Goal: Use online tool/utility

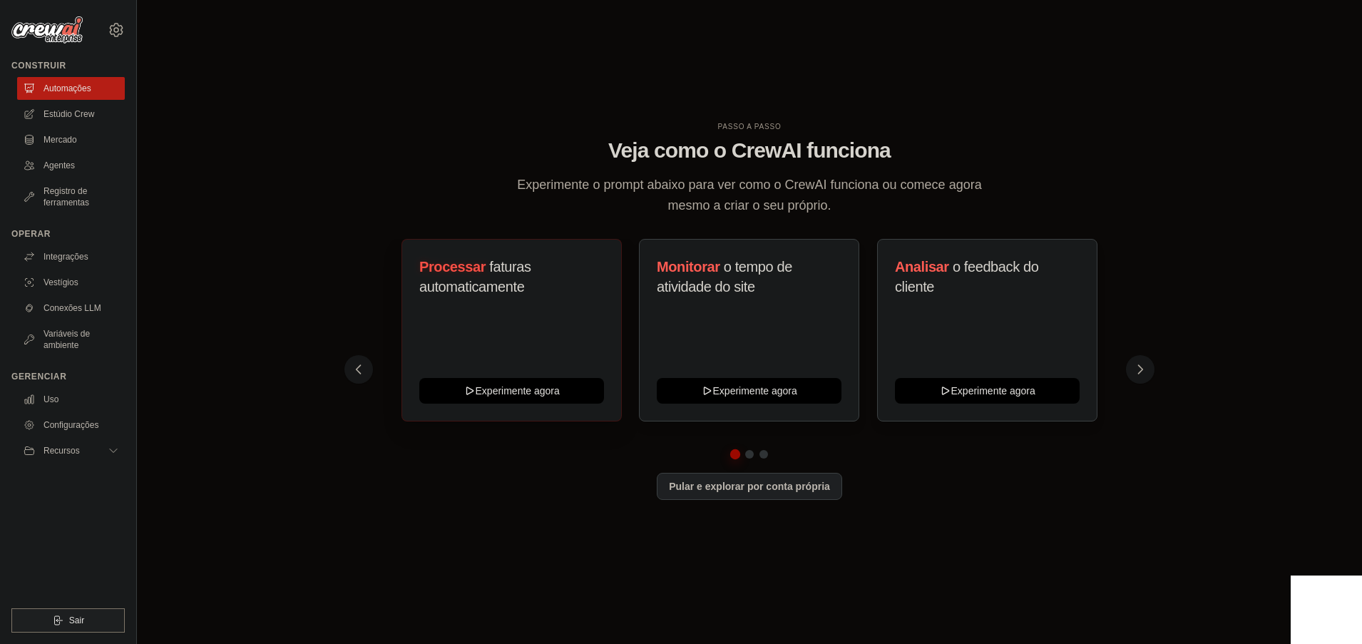
click at [488, 279] on font "faturas automaticamente" at bounding box center [475, 277] width 112 height 36
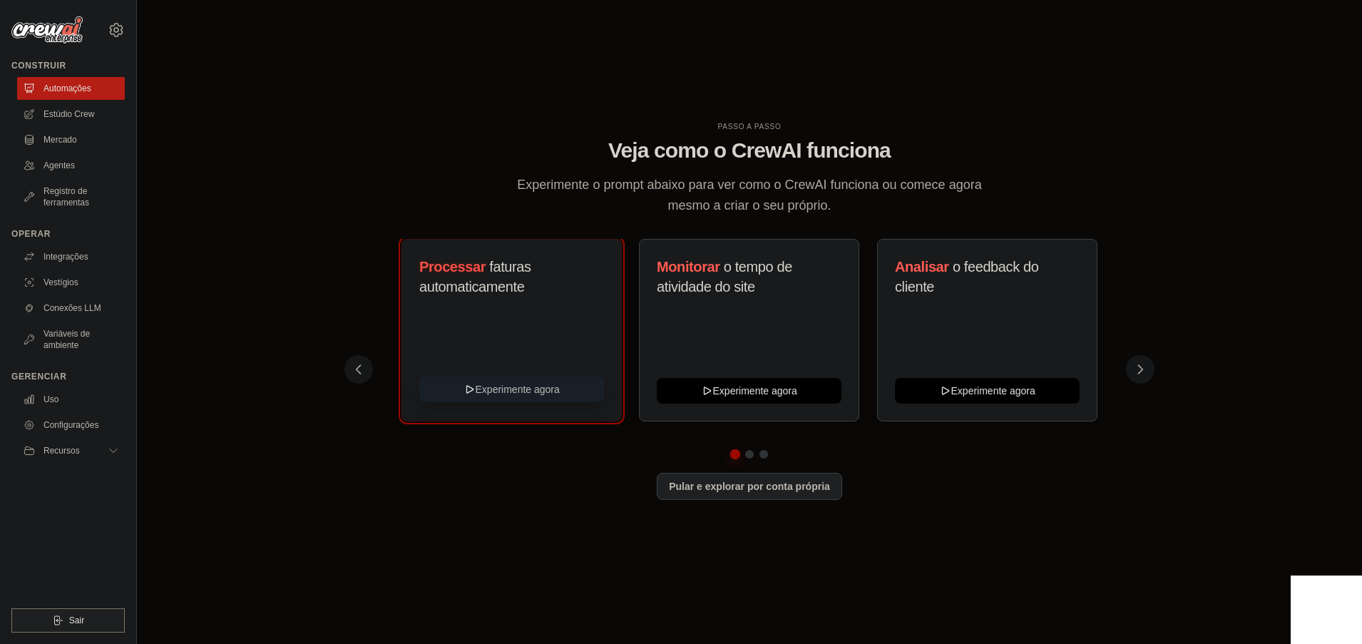
click at [507, 393] on button "Experimente agora" at bounding box center [511, 390] width 185 height 26
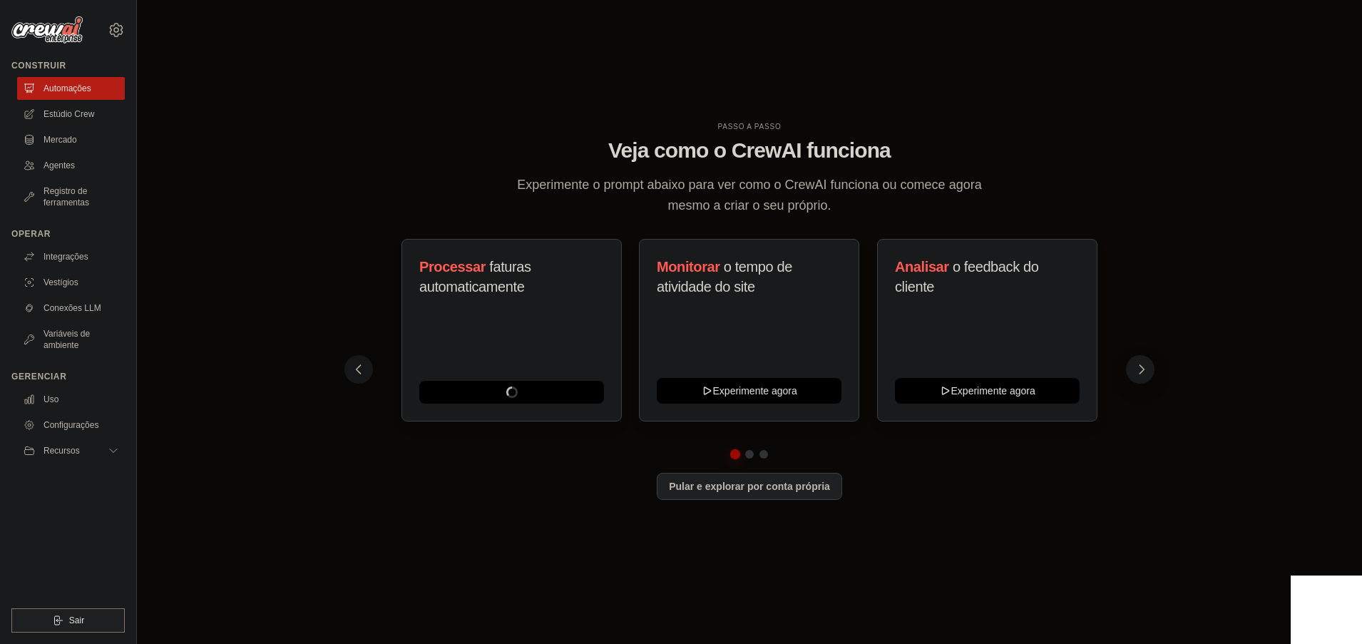
click at [1133, 370] on button at bounding box center [1140, 369] width 29 height 29
click at [1132, 370] on button at bounding box center [1140, 369] width 29 height 29
click at [1133, 370] on button at bounding box center [1140, 369] width 29 height 29
click at [767, 330] on div "Automatize a publicação nas redes sociais Experimente agora" at bounding box center [749, 330] width 220 height 183
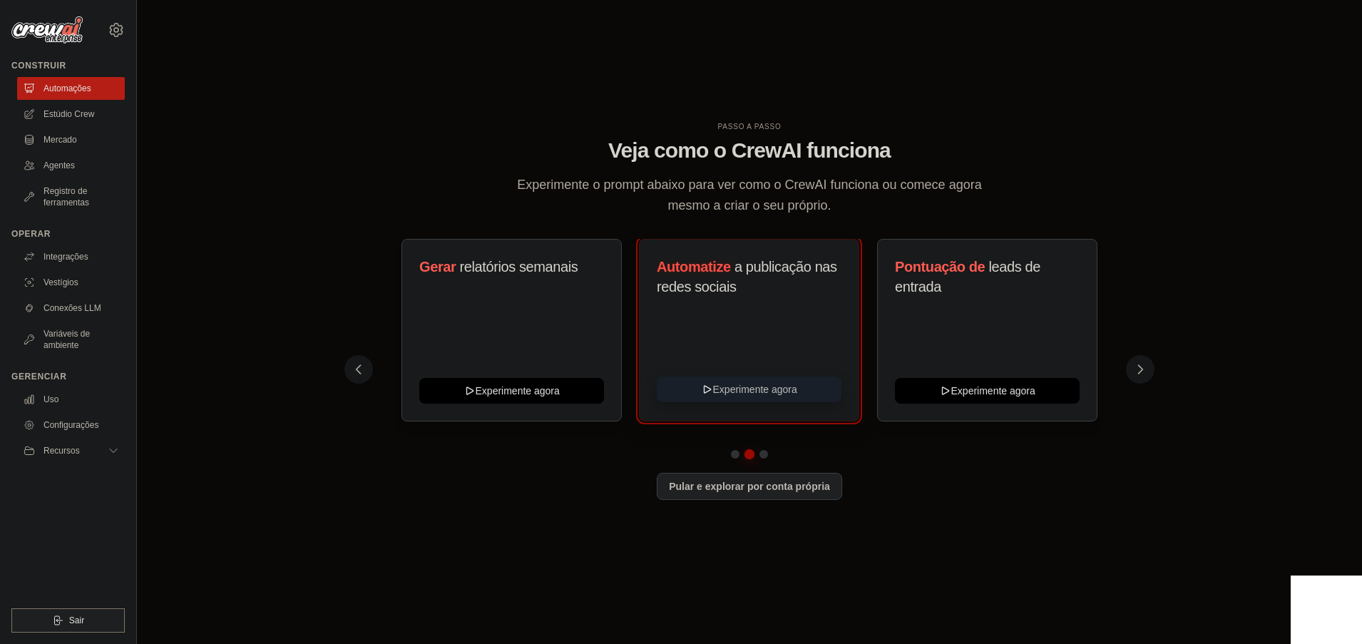
click at [765, 388] on button "Experimente agora" at bounding box center [749, 390] width 185 height 26
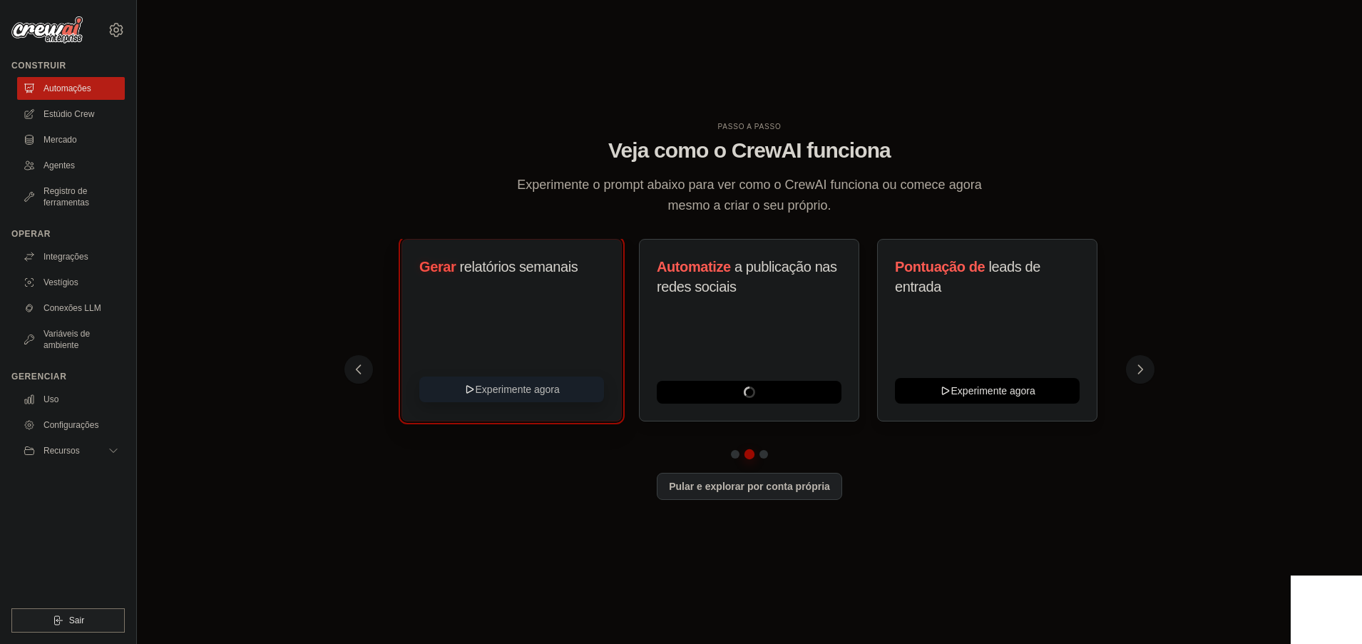
click at [506, 387] on button "Experimente agora" at bounding box center [511, 390] width 185 height 26
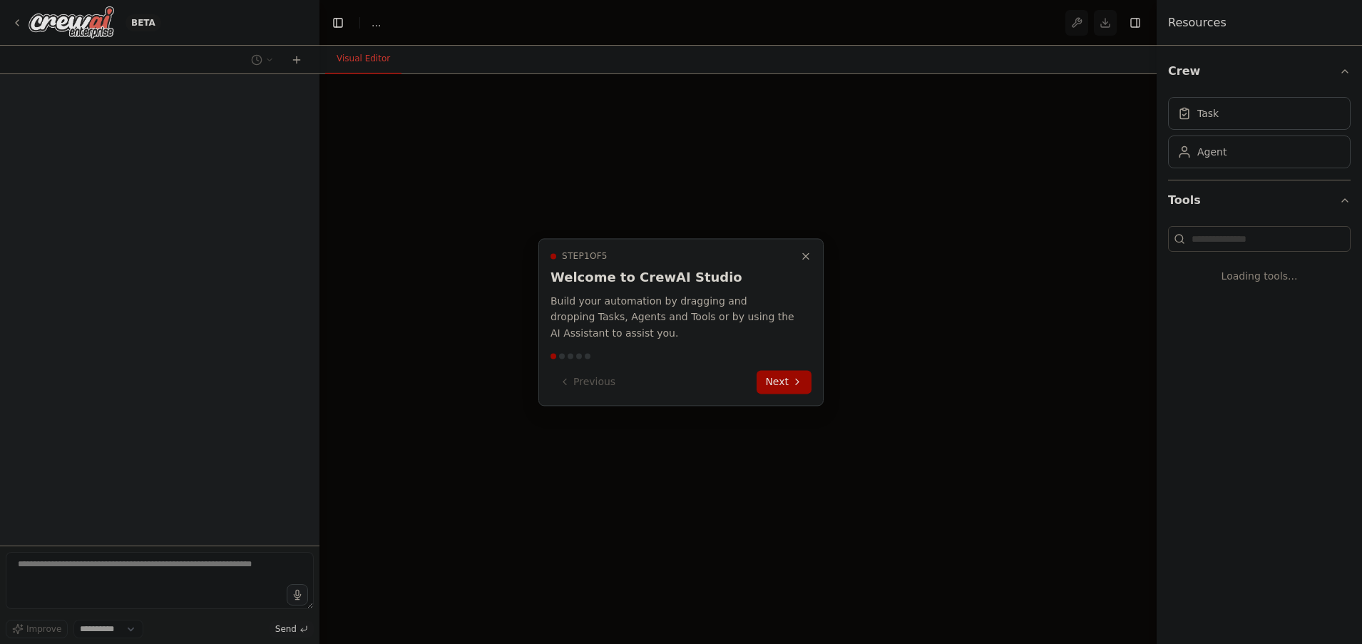
select select "****"
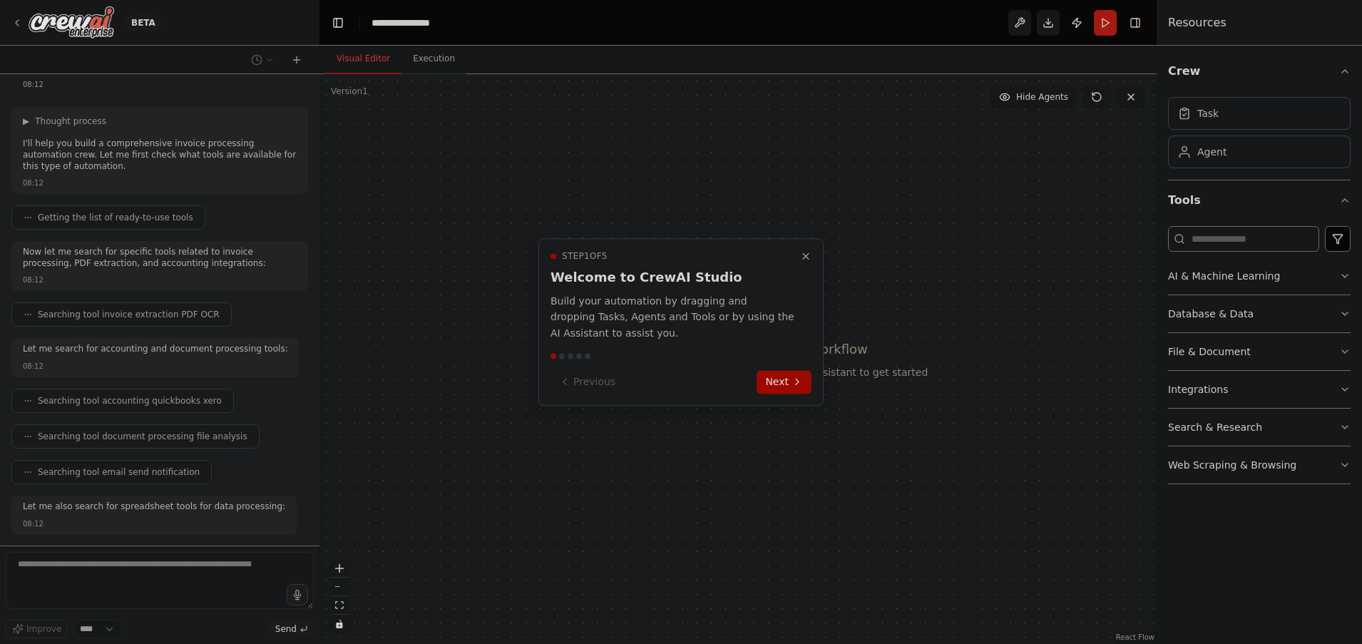
scroll to position [135, 0]
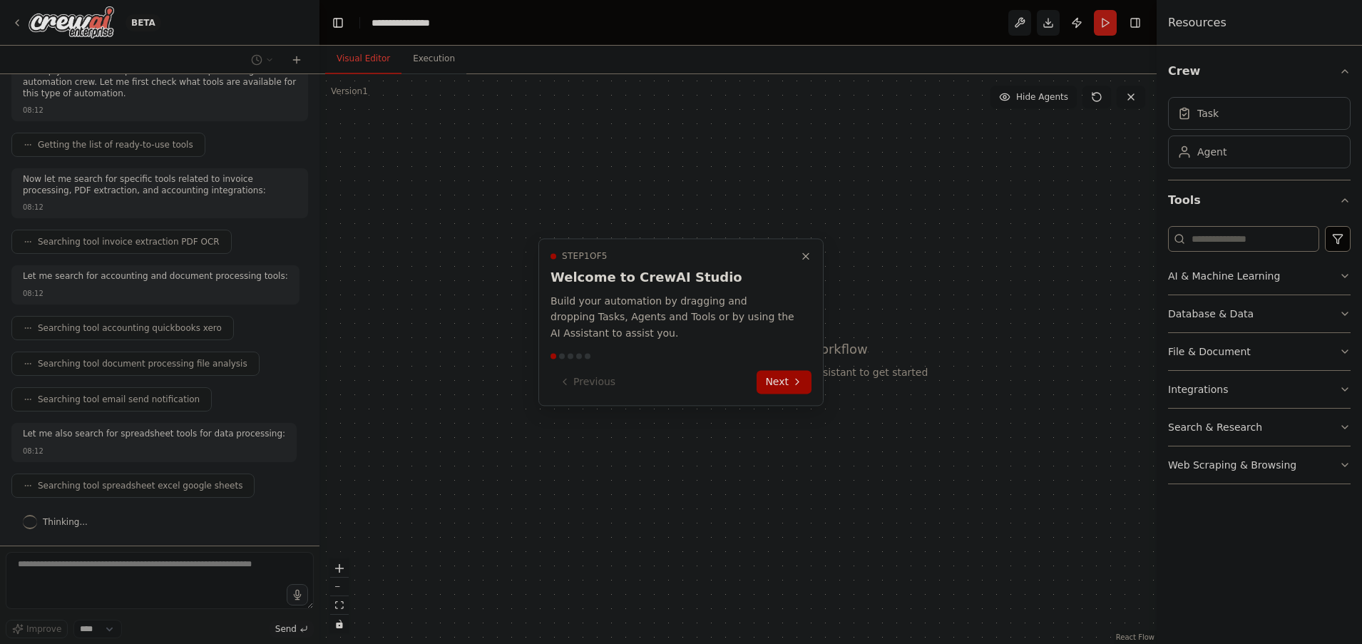
drag, startPoint x: 316, startPoint y: 235, endPoint x: 316, endPoint y: 131, distance: 104.8
click at [319, 143] on div at bounding box center [681, 322] width 1362 height 644
click at [314, 113] on div at bounding box center [681, 322] width 1362 height 644
click at [318, 103] on div at bounding box center [681, 322] width 1362 height 644
click at [310, 105] on div at bounding box center [681, 322] width 1362 height 644
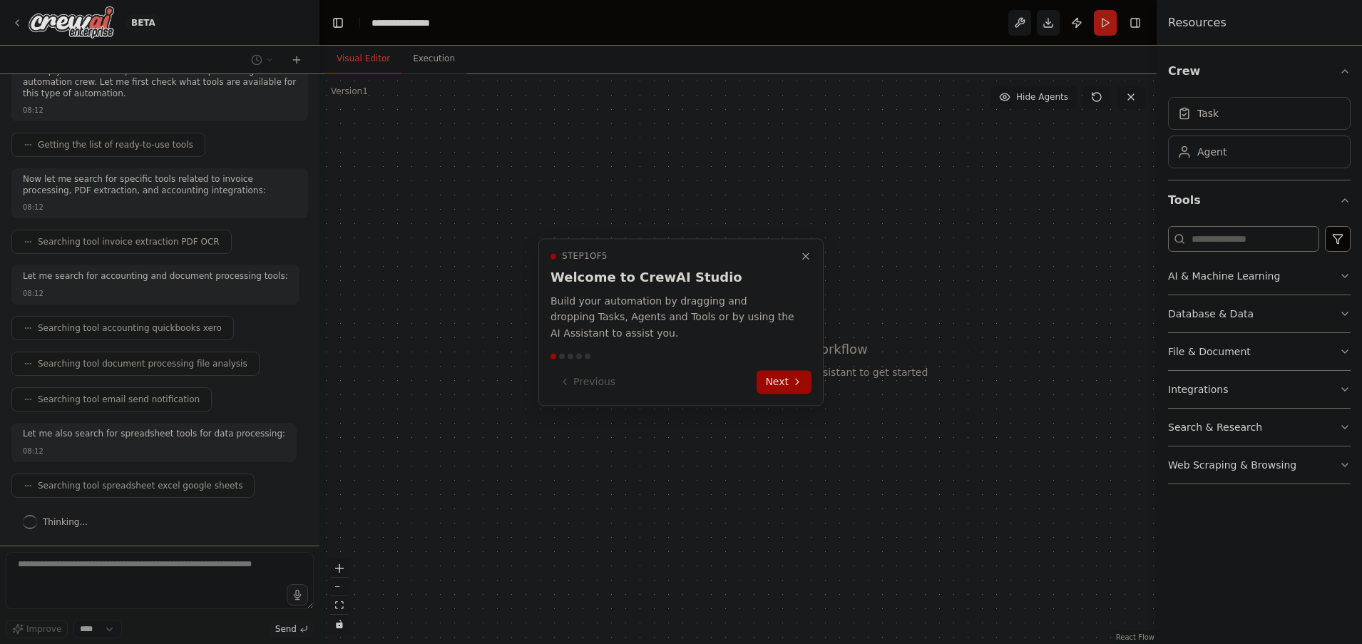
click at [312, 110] on div at bounding box center [681, 322] width 1362 height 644
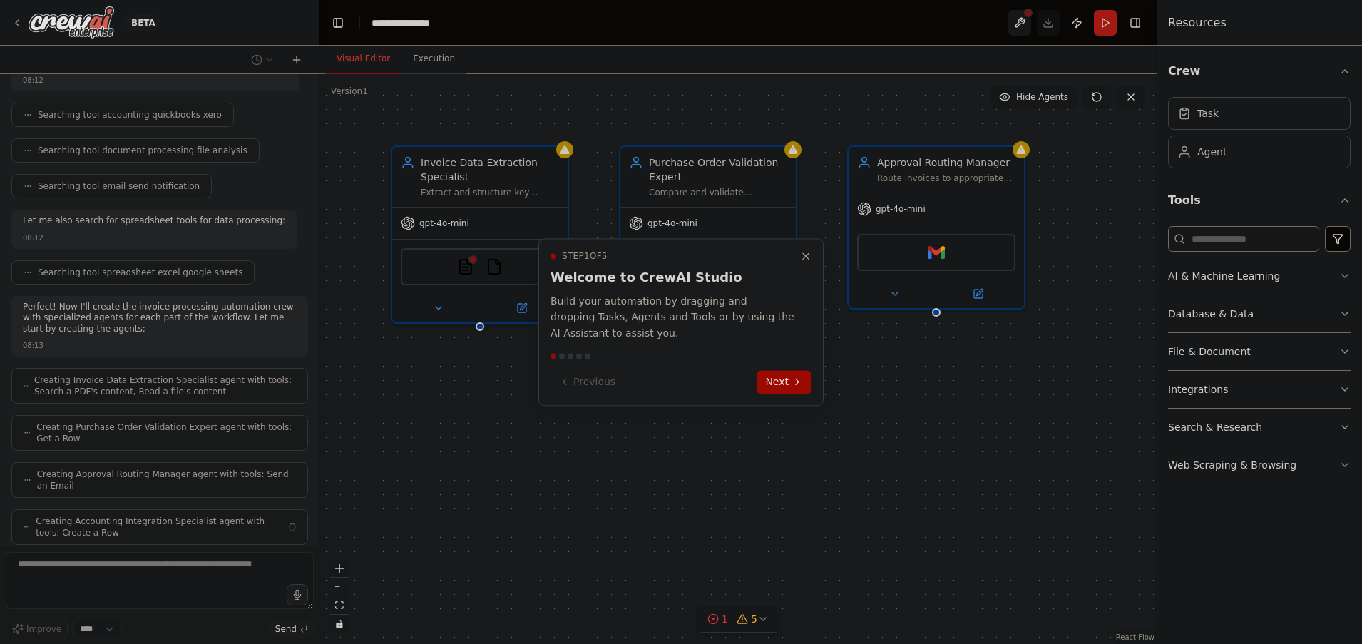
scroll to position [395, 0]
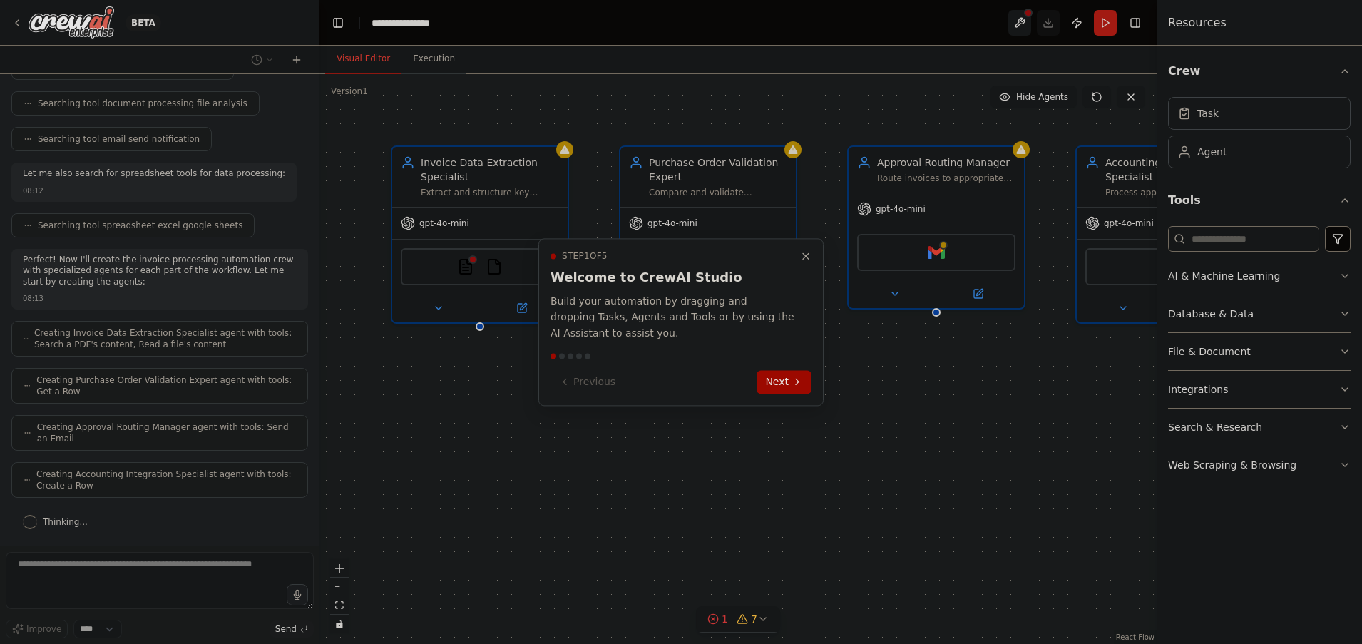
click at [315, 113] on div at bounding box center [681, 322] width 1362 height 644
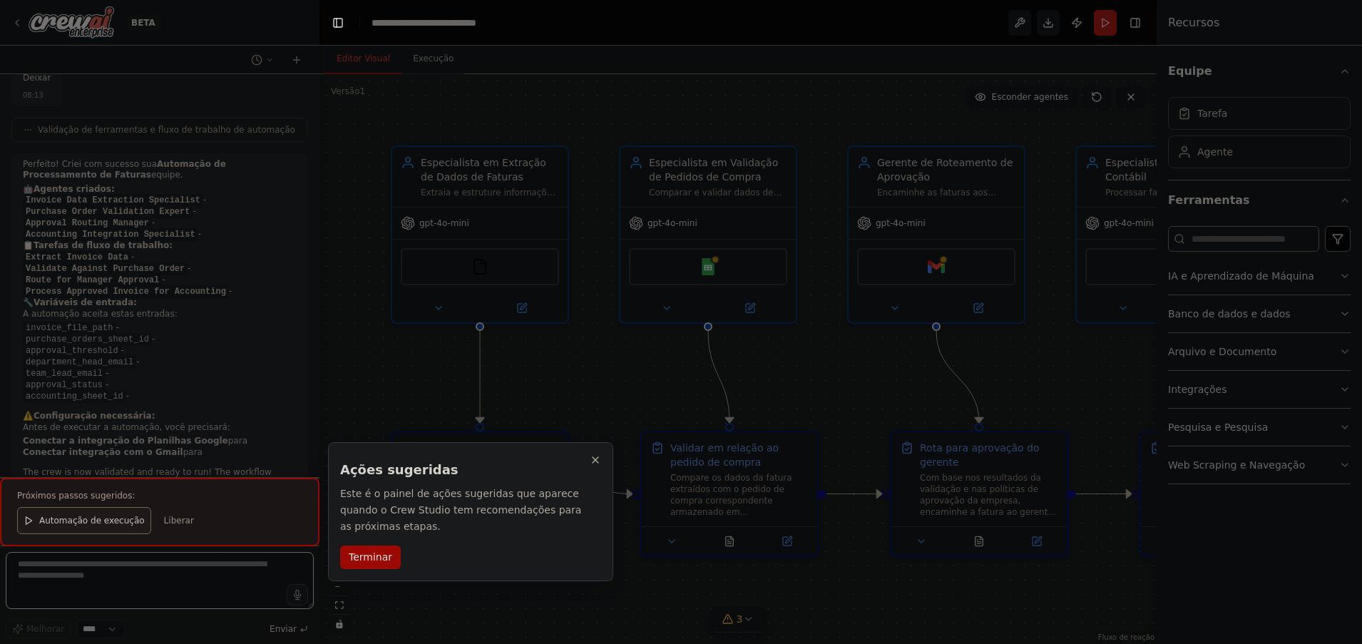
scroll to position [1521, 0]
click at [379, 560] on font "Terminar" at bounding box center [371, 556] width 44 height 11
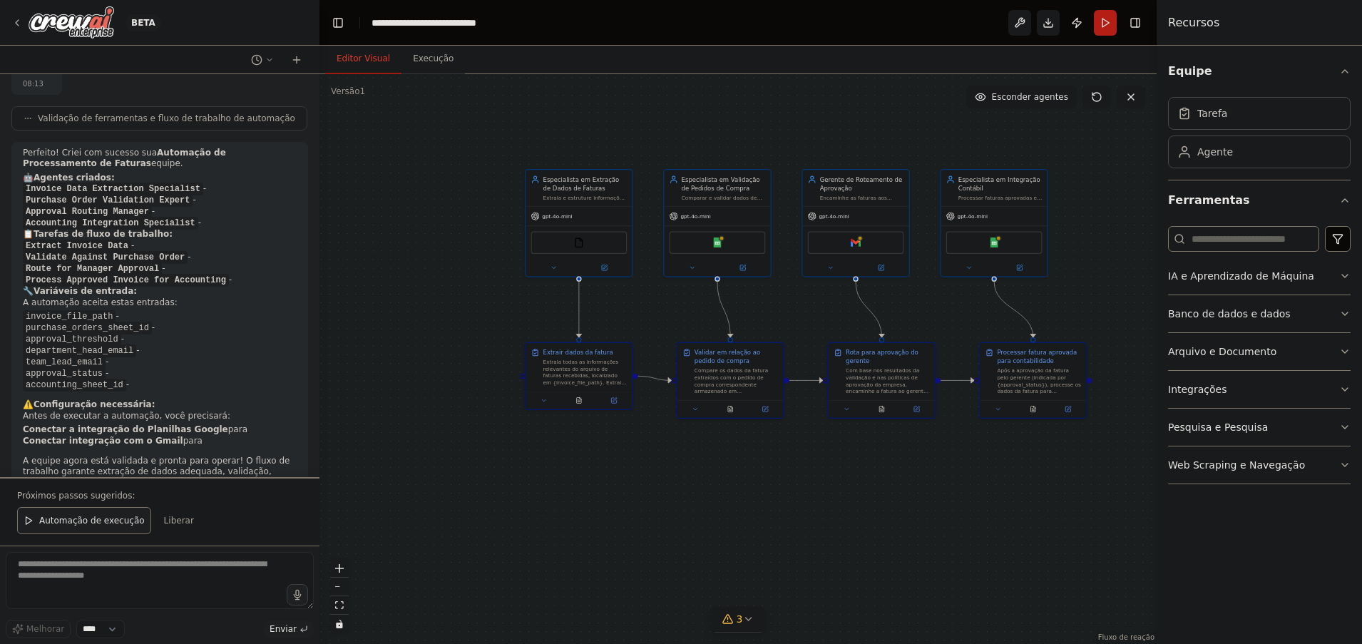
drag, startPoint x: 1001, startPoint y: 560, endPoint x: 858, endPoint y: 430, distance: 192.9
click at [858, 430] on div ".deletable-edge-delete-btn { width: 20px; height: 20px; border: 0px solid #ffff…" at bounding box center [738, 359] width 837 height 570
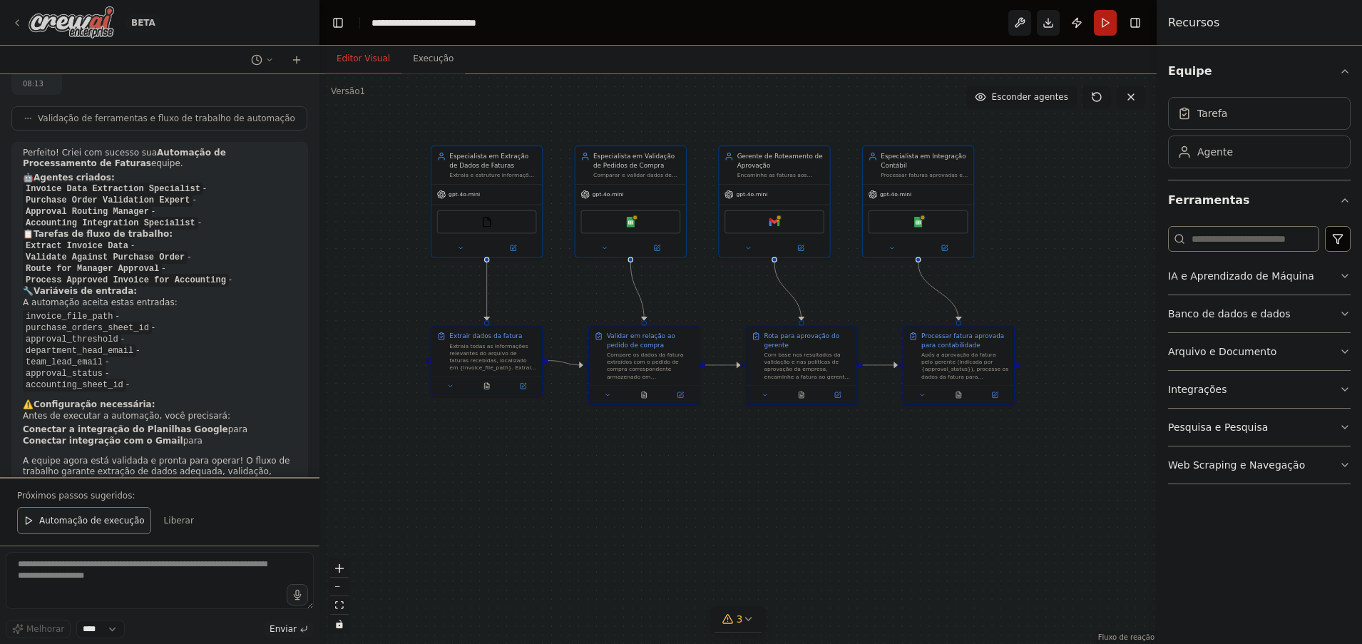
click at [24, 30] on div "BETA" at bounding box center [86, 22] width 150 height 32
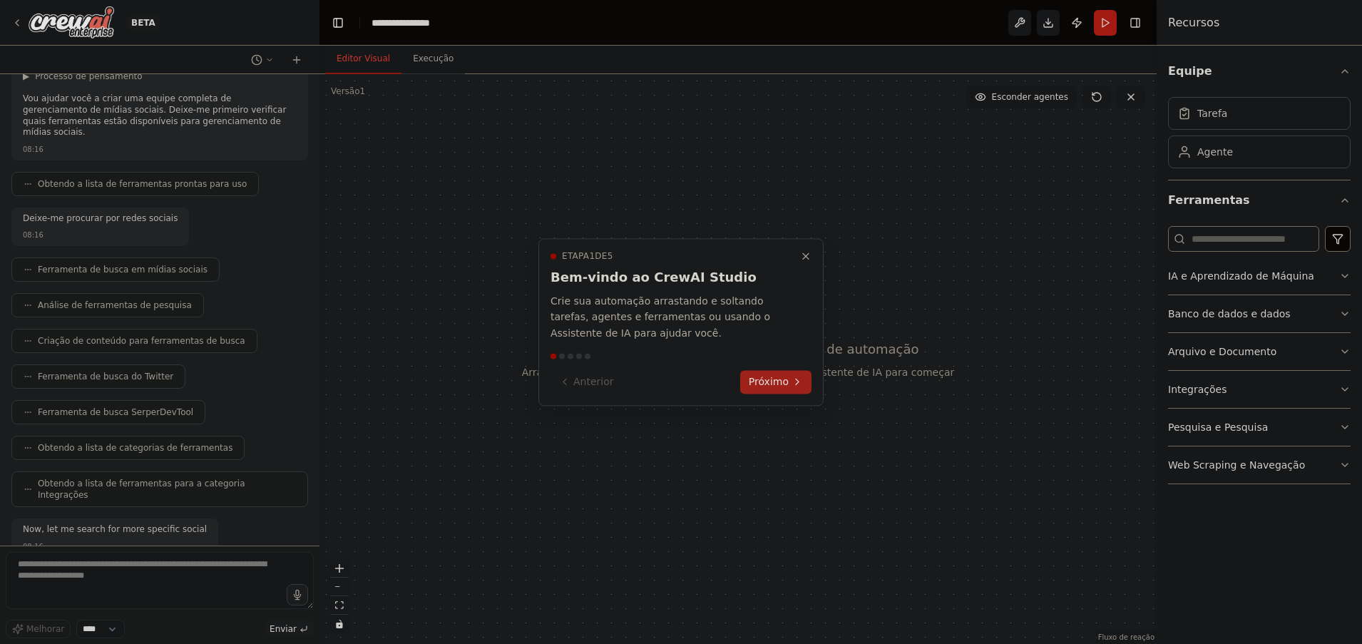
scroll to position [191, 0]
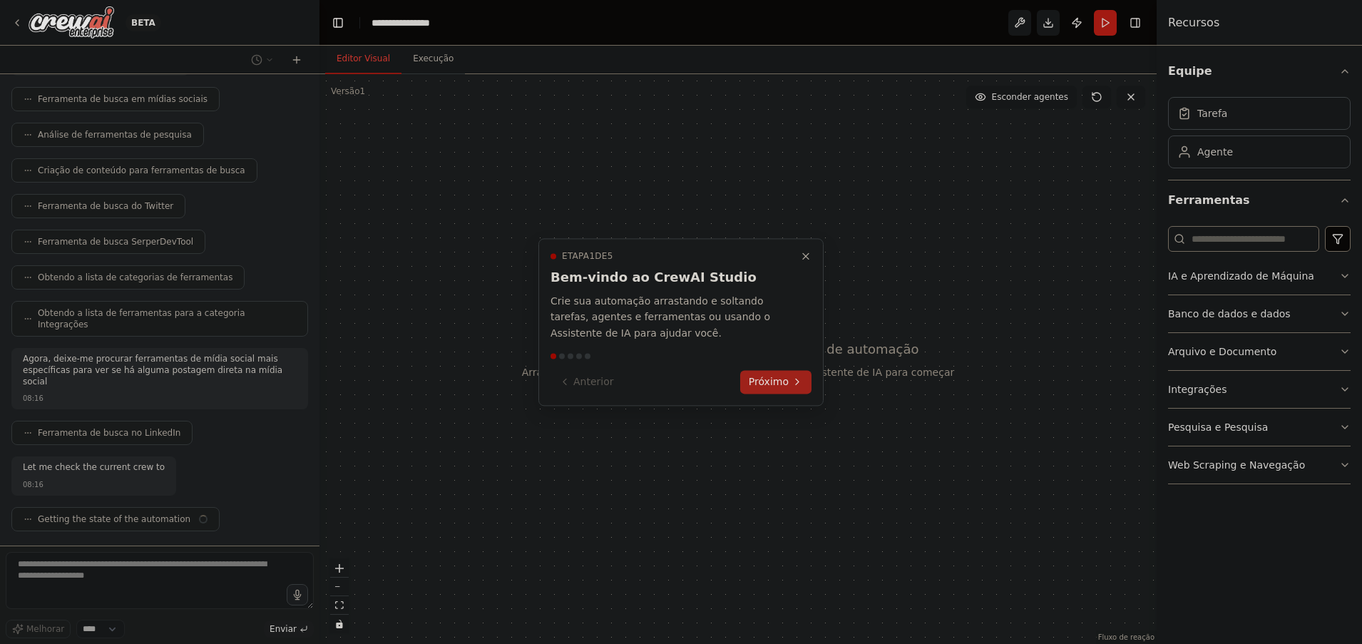
click at [768, 381] on font "Próximo" at bounding box center [769, 381] width 40 height 11
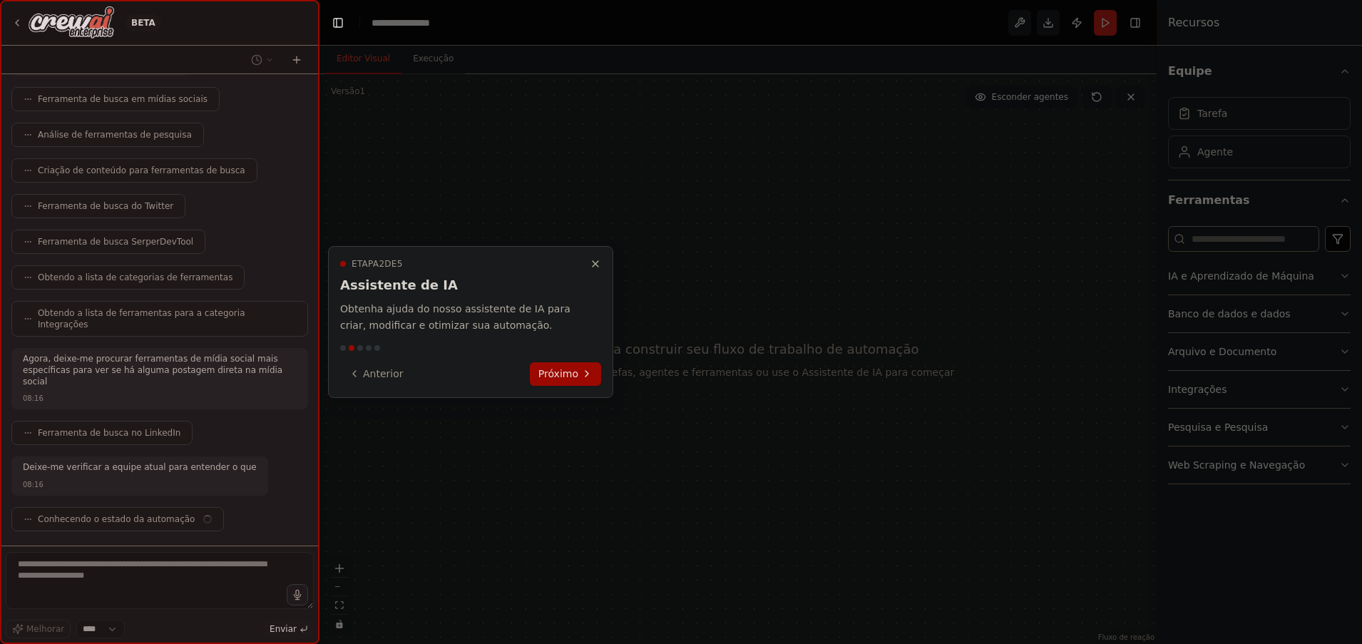
scroll to position [277, 0]
click at [562, 372] on font "Próximo" at bounding box center [558, 373] width 40 height 11
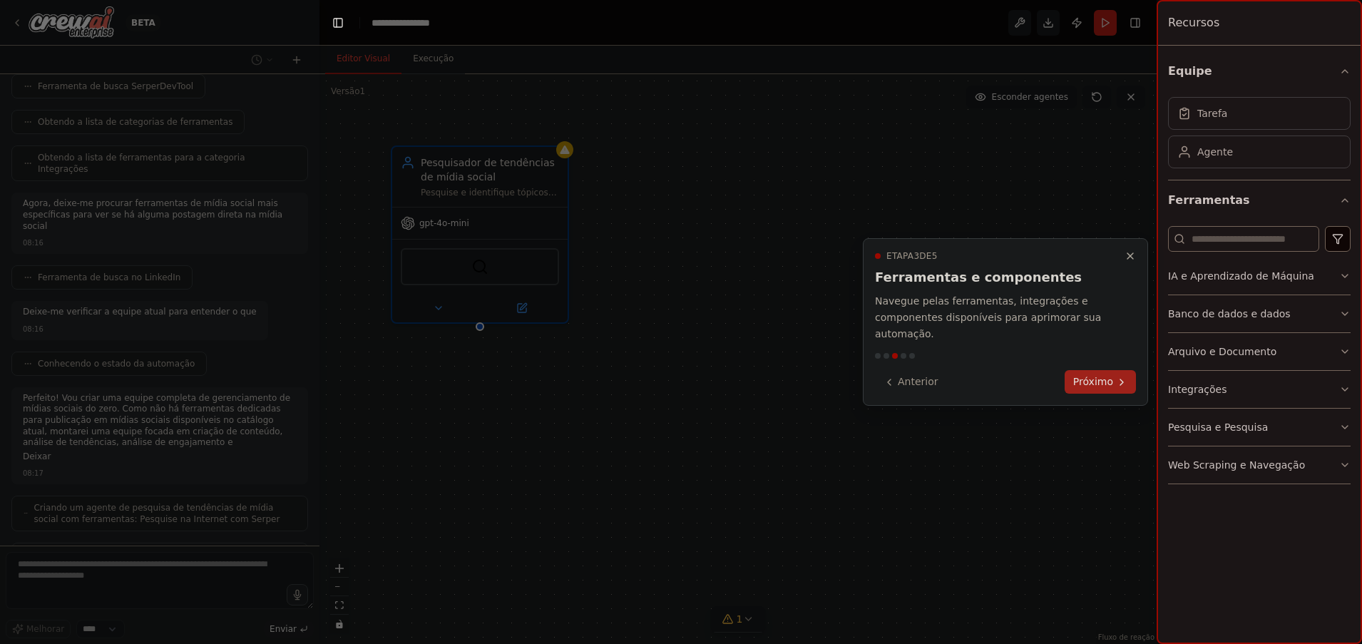
scroll to position [480, 0]
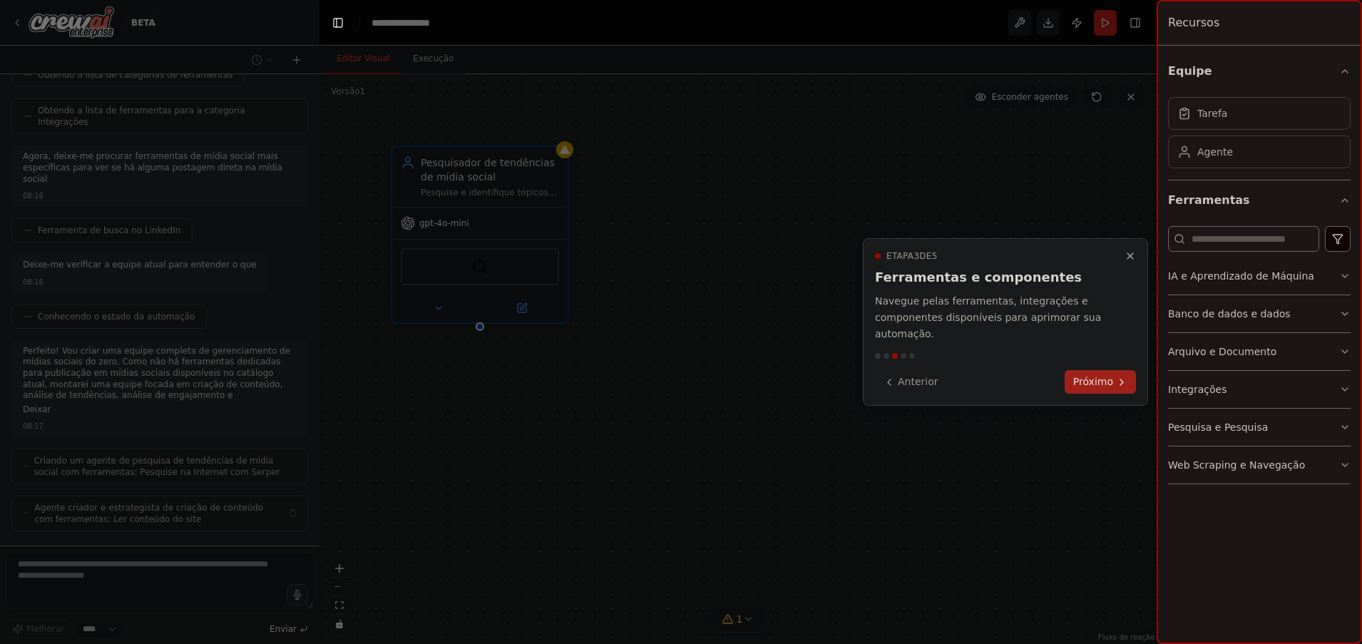
click at [1086, 393] on button "Próximo" at bounding box center [1100, 382] width 71 height 24
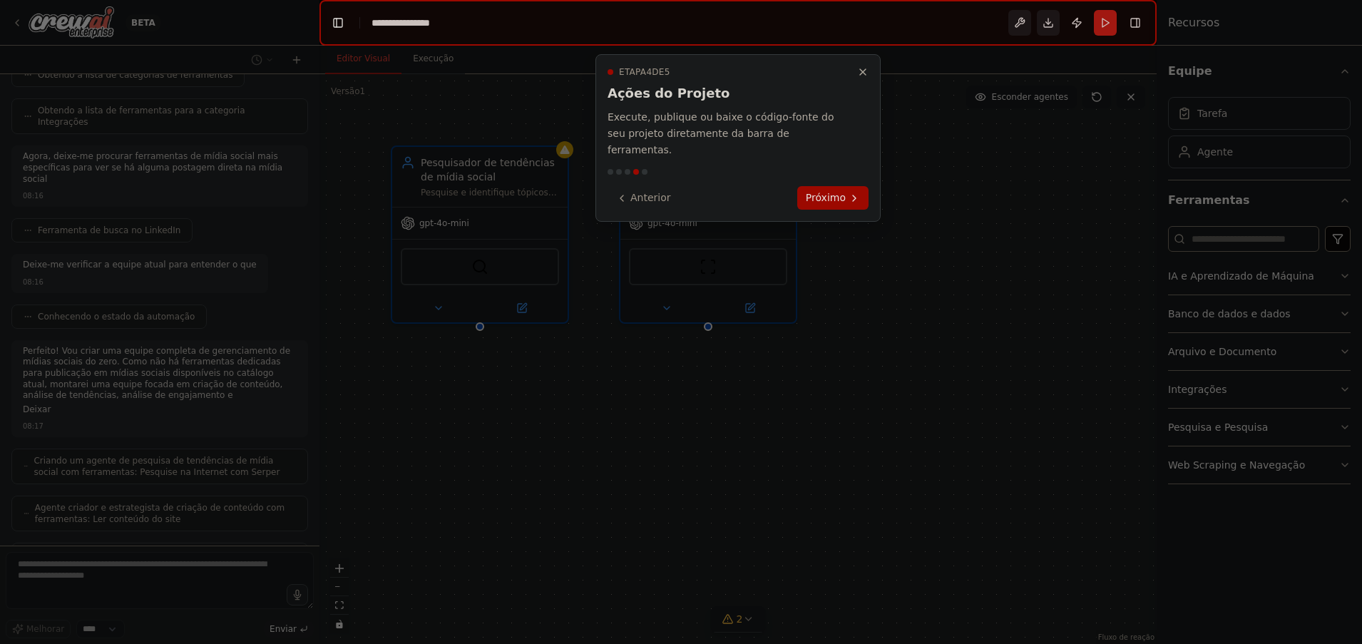
scroll to position [527, 0]
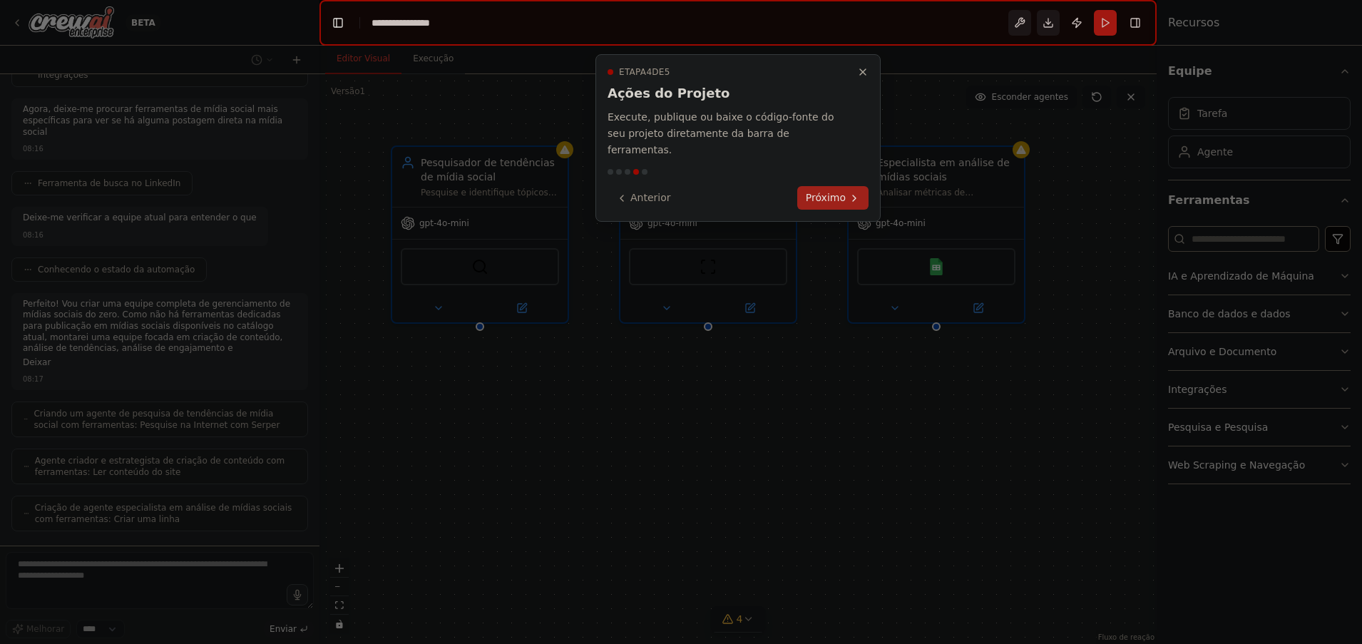
click at [842, 192] on font "Próximo" at bounding box center [826, 197] width 40 height 11
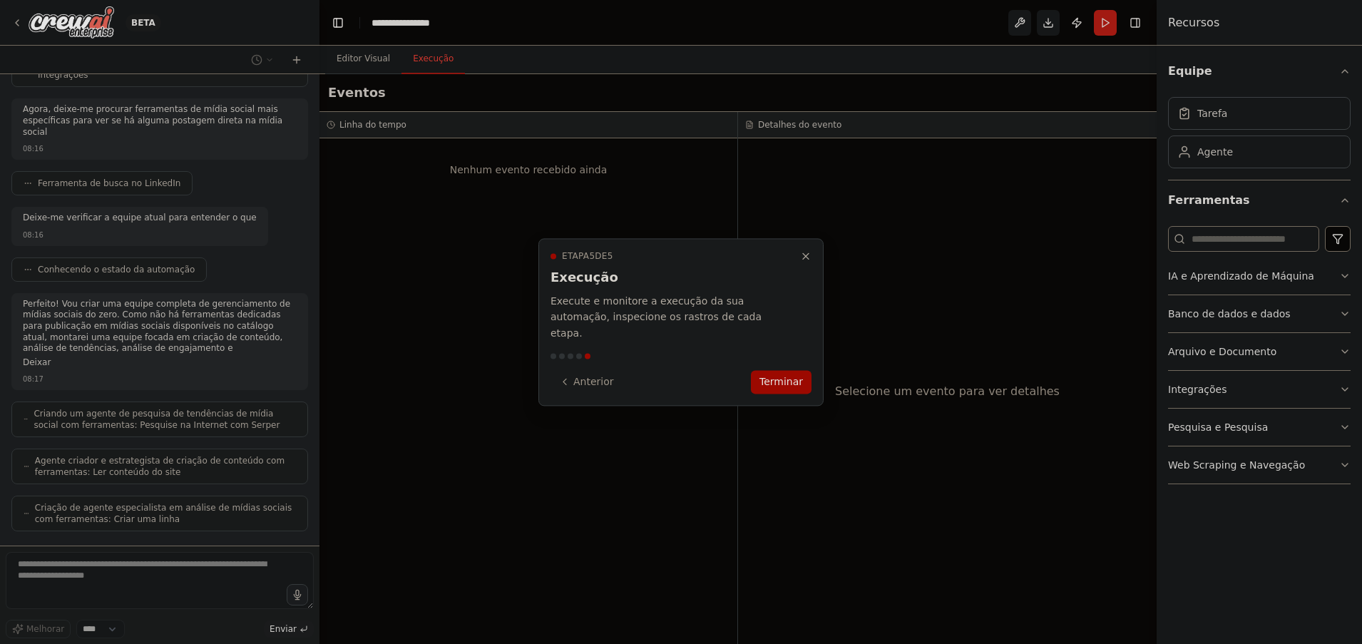
scroll to position [574, 0]
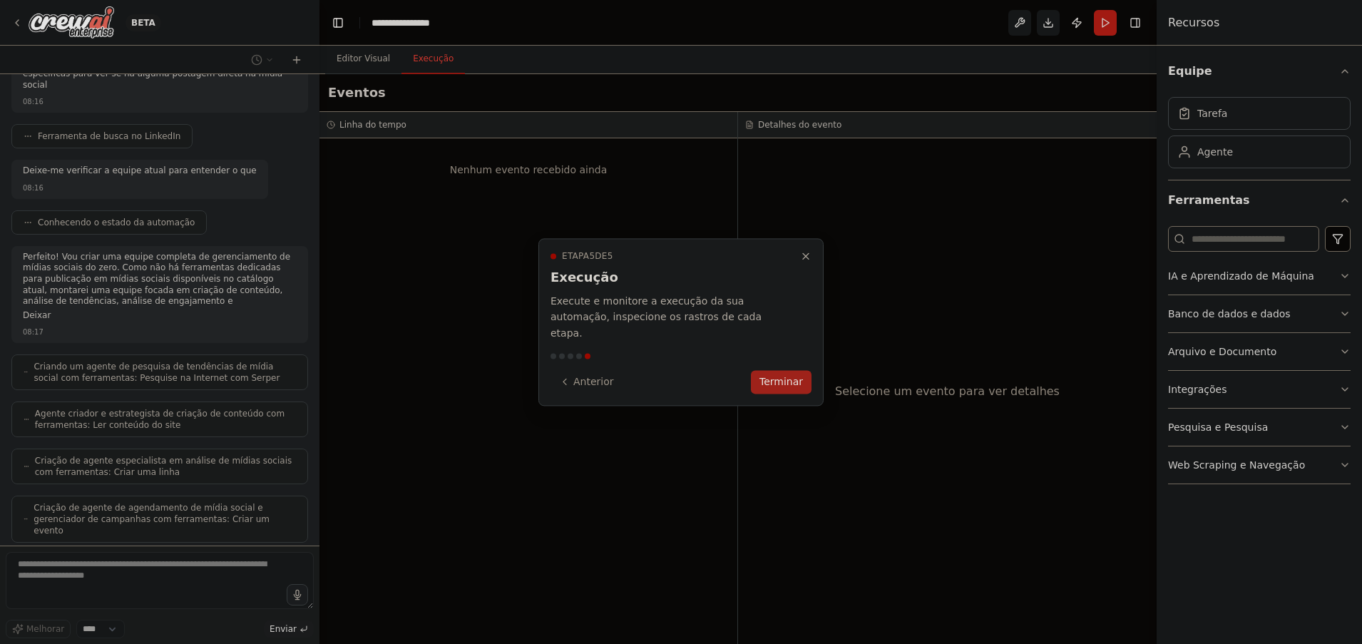
click at [778, 376] on font "Terminar" at bounding box center [782, 381] width 44 height 11
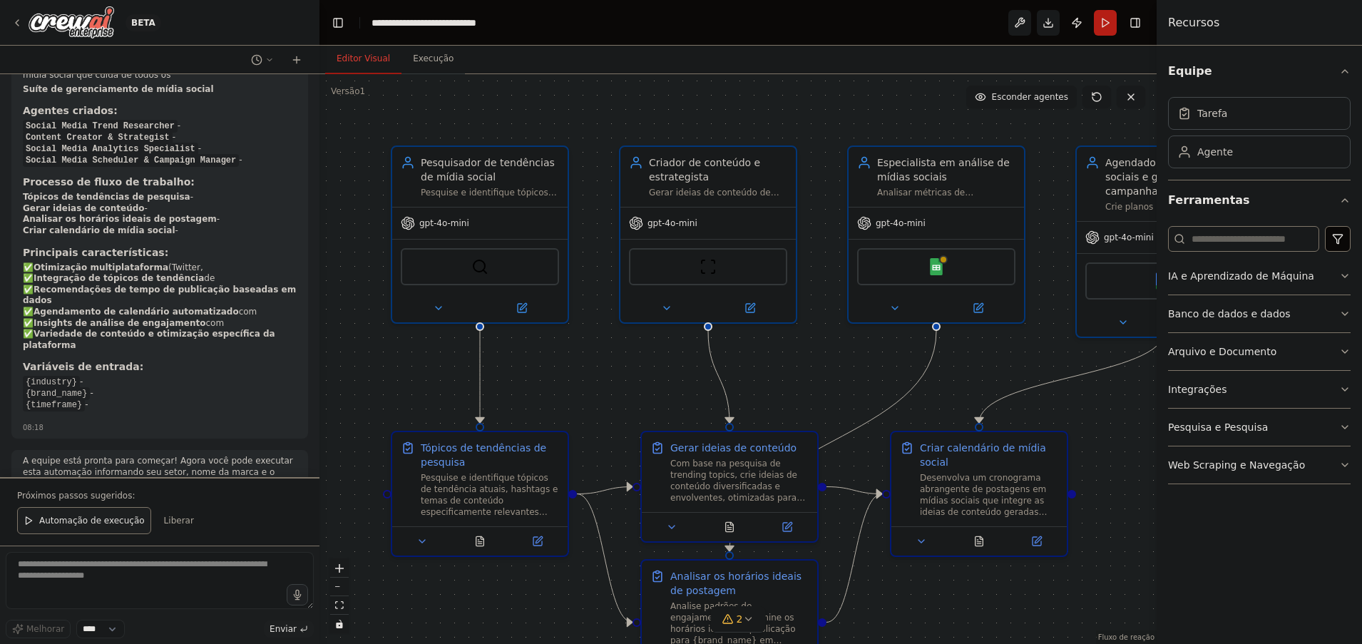
scroll to position [1404, 0]
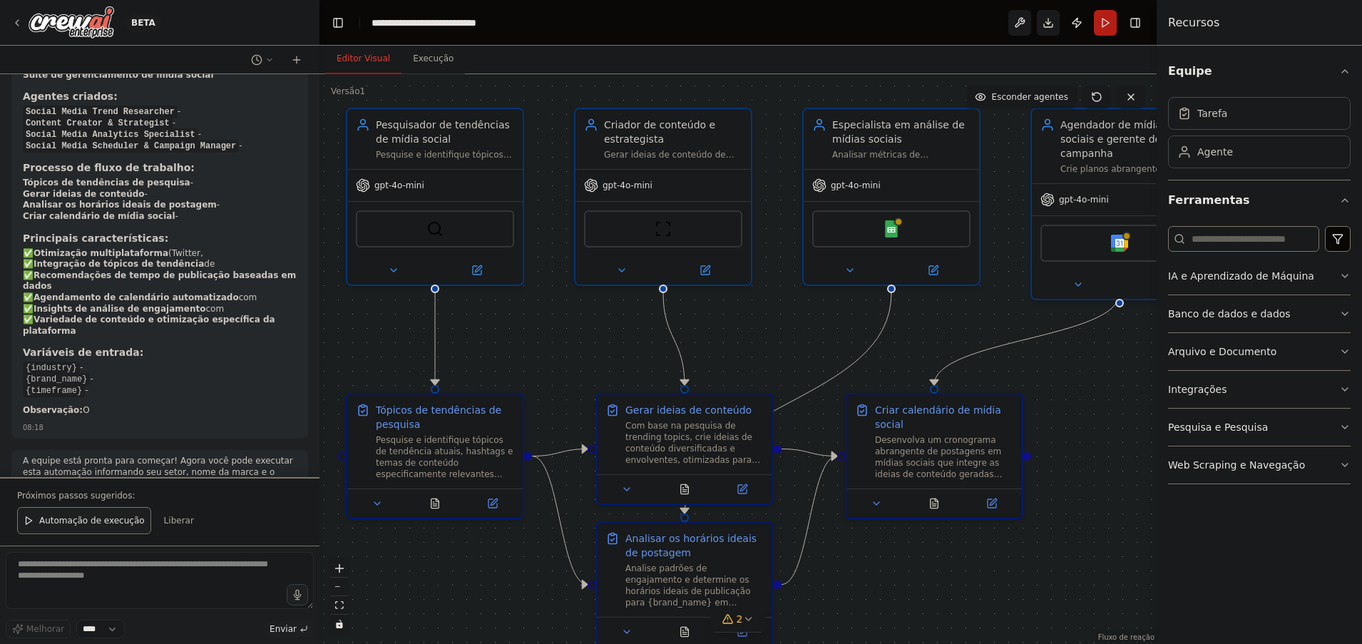
drag, startPoint x: 1132, startPoint y: 513, endPoint x: 1087, endPoint y: 475, distance: 58.7
click at [1087, 475] on div ".deletable-edge-delete-btn { width: 20px; height: 20px; border: 0px solid #ffff…" at bounding box center [738, 359] width 837 height 570
click at [340, 586] on icon "diminuir o zoom" at bounding box center [339, 586] width 9 height 1
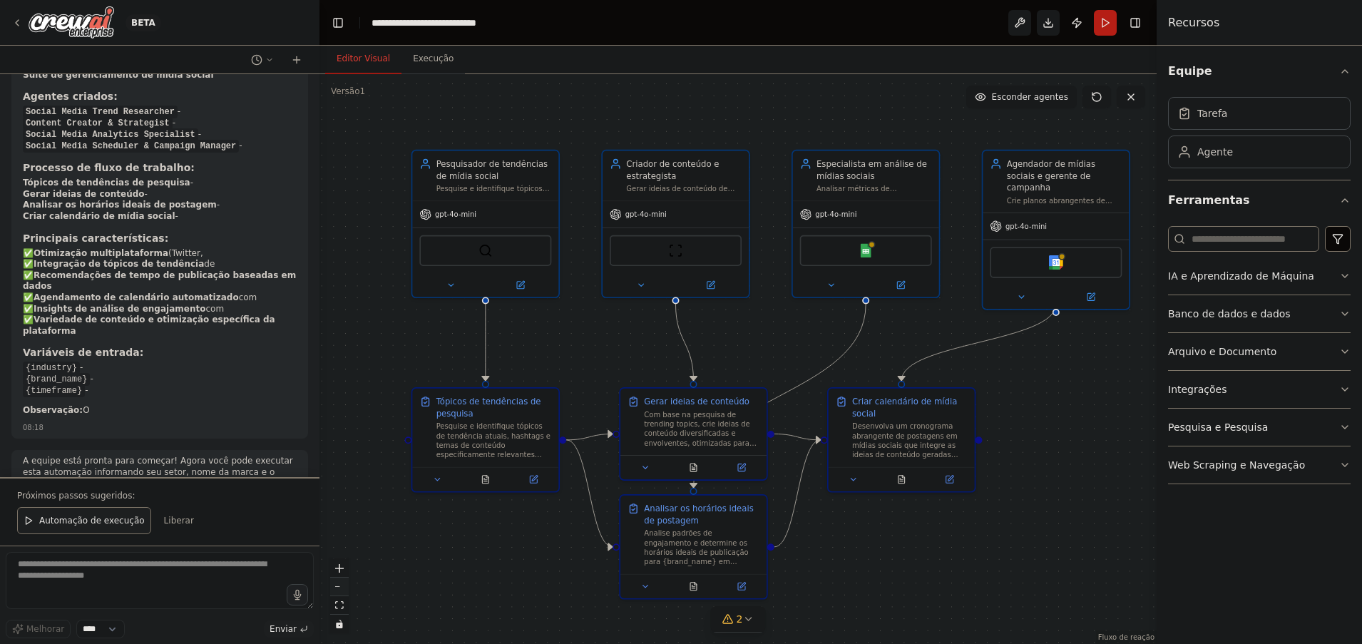
click at [340, 586] on icon "diminuir o zoom" at bounding box center [339, 586] width 9 height 1
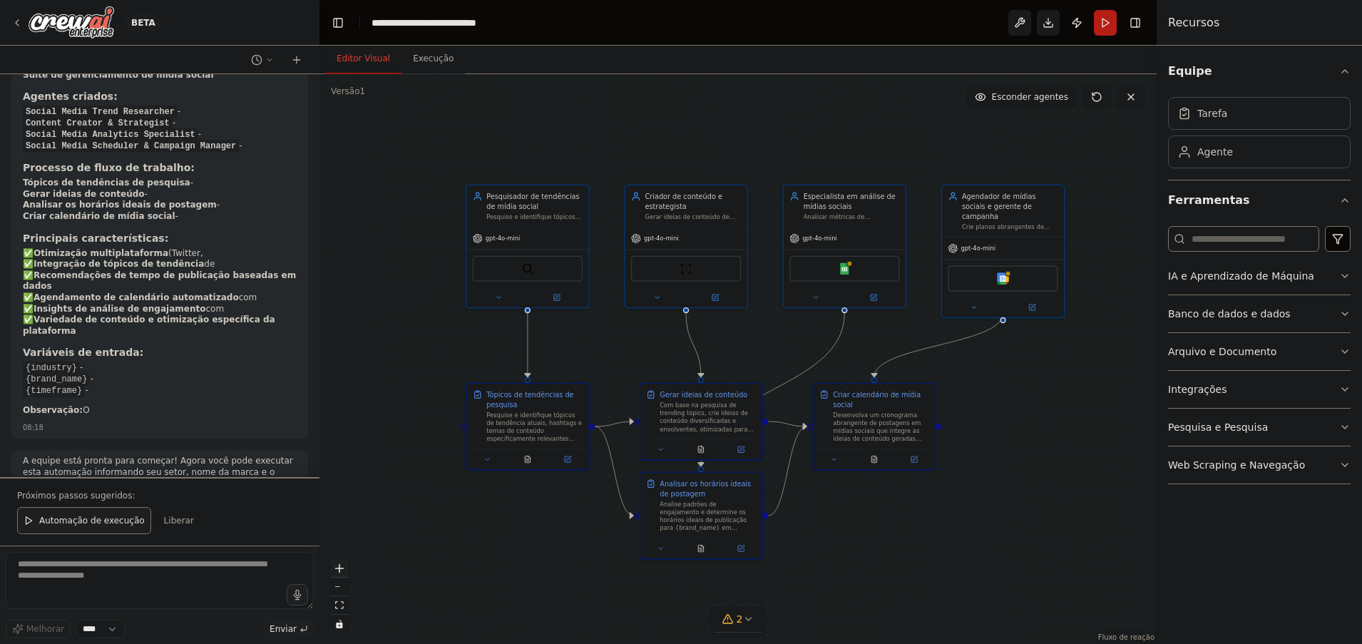
click at [342, 572] on icon "ampliar" at bounding box center [339, 568] width 9 height 9
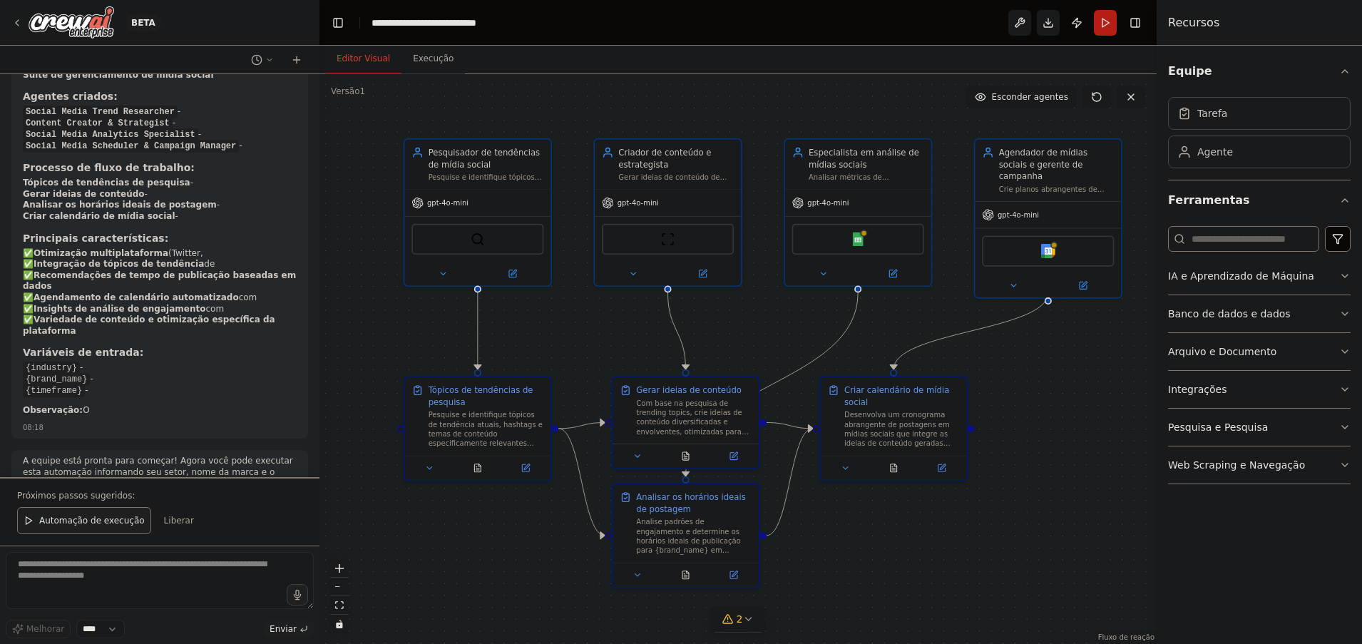
drag, startPoint x: 1045, startPoint y: 555, endPoint x: 1036, endPoint y: 543, distance: 14.7
click at [1036, 543] on div ".deletable-edge-delete-btn { width: 20px; height: 20px; border: 0px solid #ffff…" at bounding box center [738, 359] width 837 height 570
click at [1053, 26] on button "Download" at bounding box center [1048, 23] width 23 height 26
click at [23, 28] on div "BETA" at bounding box center [86, 22] width 150 height 32
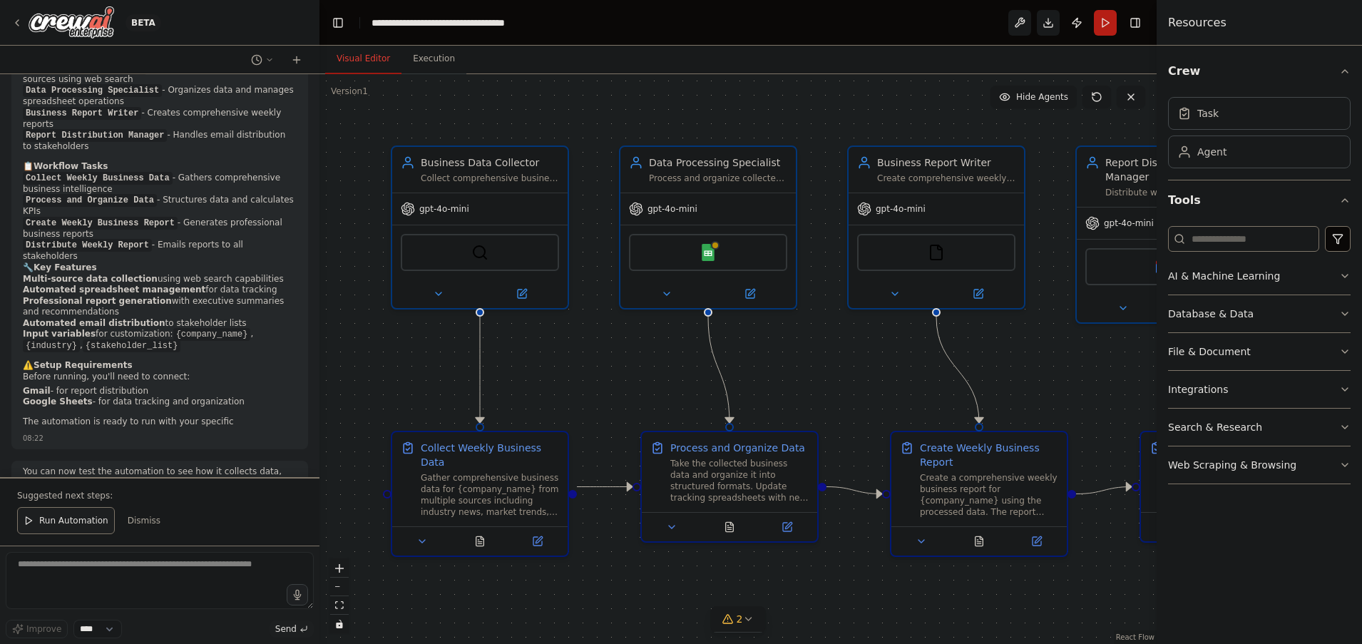
scroll to position [1663, 0]
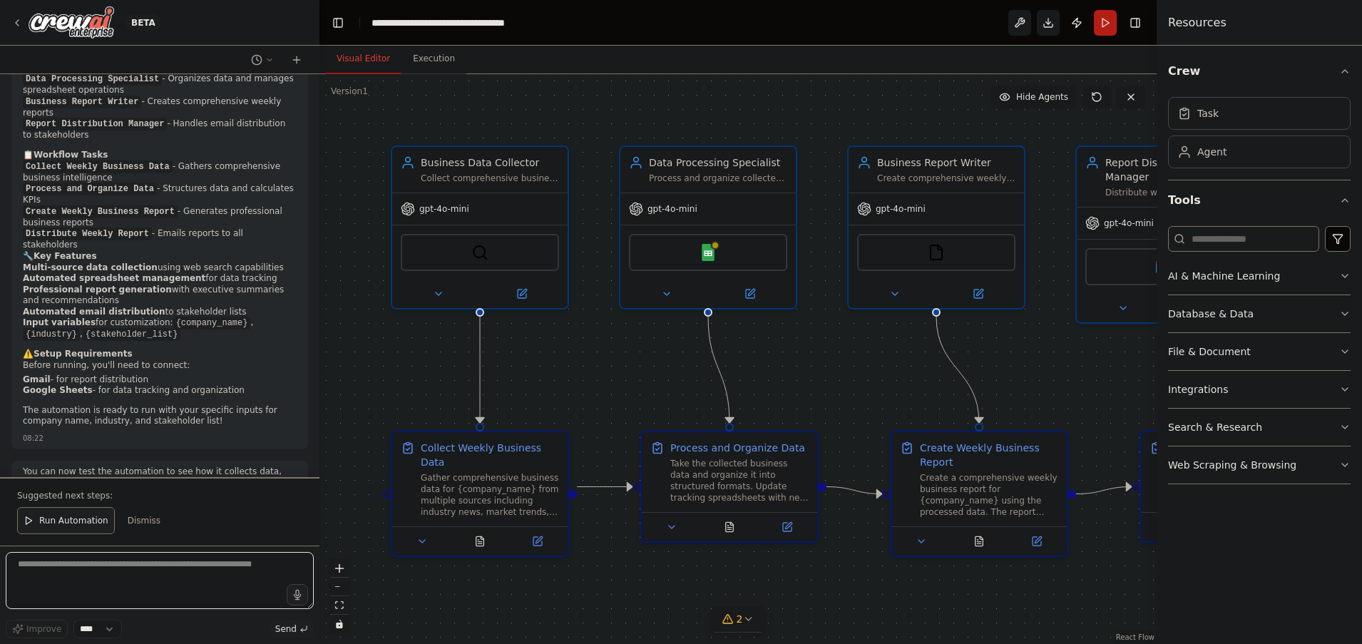
click at [103, 573] on textarea at bounding box center [160, 580] width 308 height 57
paste textarea "**********"
type textarea "**********"
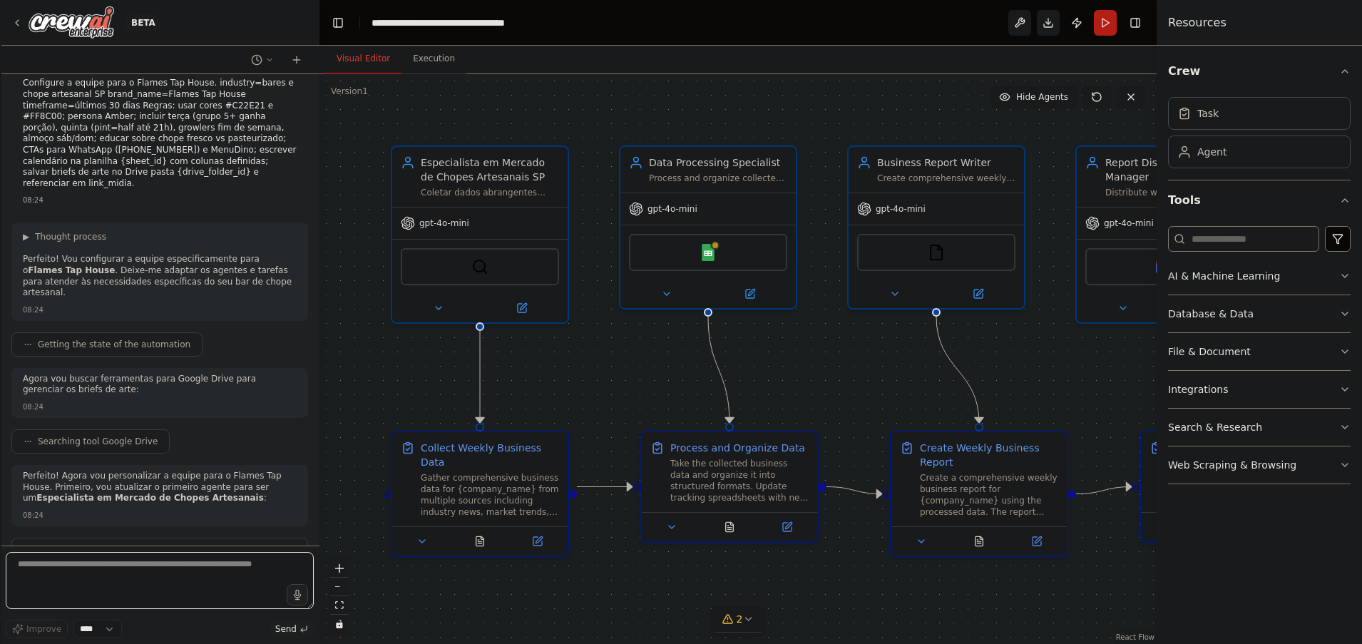
scroll to position [2146, 0]
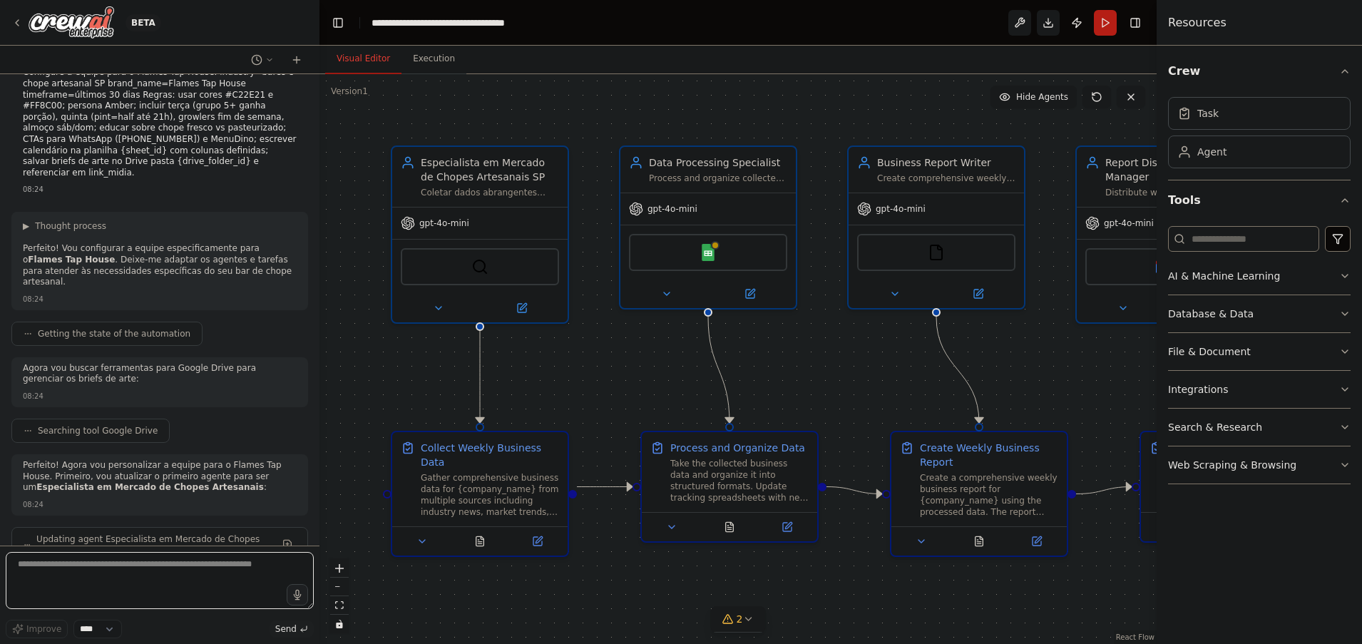
click at [95, 574] on textarea at bounding box center [160, 580] width 308 height 57
paste textarea "**********"
click at [92, 593] on textarea at bounding box center [160, 580] width 308 height 57
drag, startPoint x: 85, startPoint y: 596, endPoint x: -1, endPoint y: 580, distance: 87.0
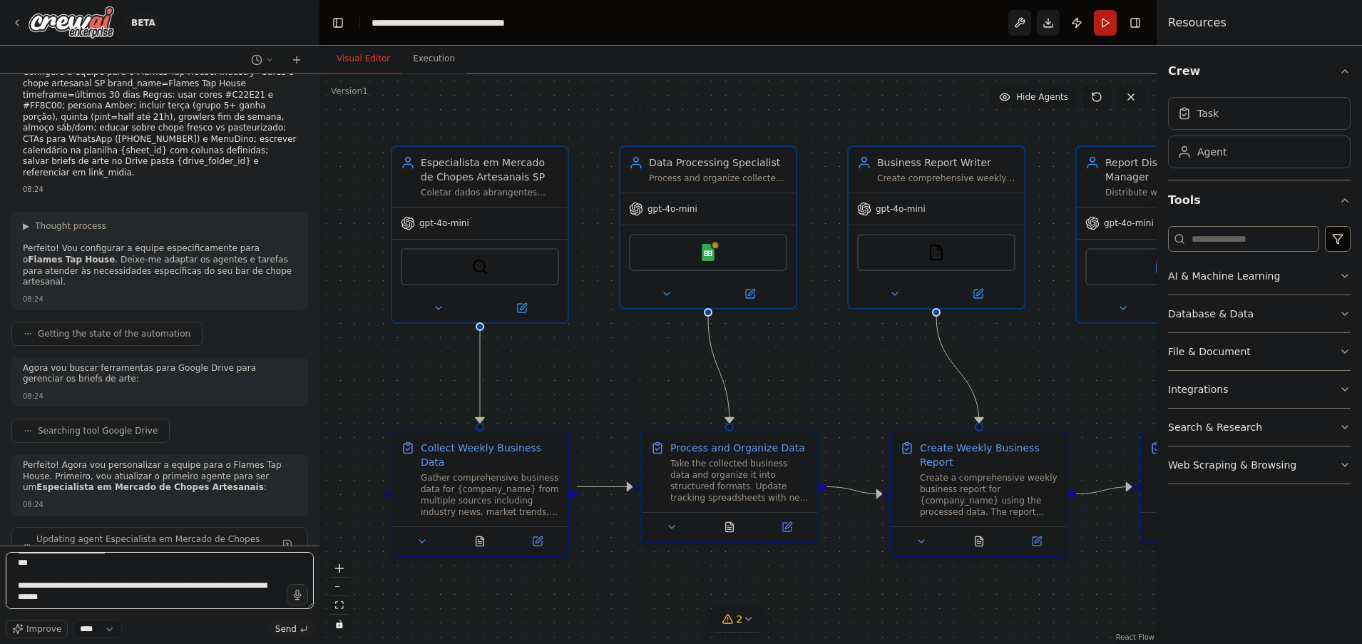
click at [0, 580] on html "BETA Set up a crew that collects data from multiple sources, creates comprehens…" at bounding box center [681, 322] width 1362 height 644
click at [177, 599] on textarea at bounding box center [160, 580] width 308 height 57
type textarea "**********"
click at [105, 631] on select "****" at bounding box center [97, 629] width 48 height 19
click at [105, 627] on select "****" at bounding box center [97, 629] width 48 height 19
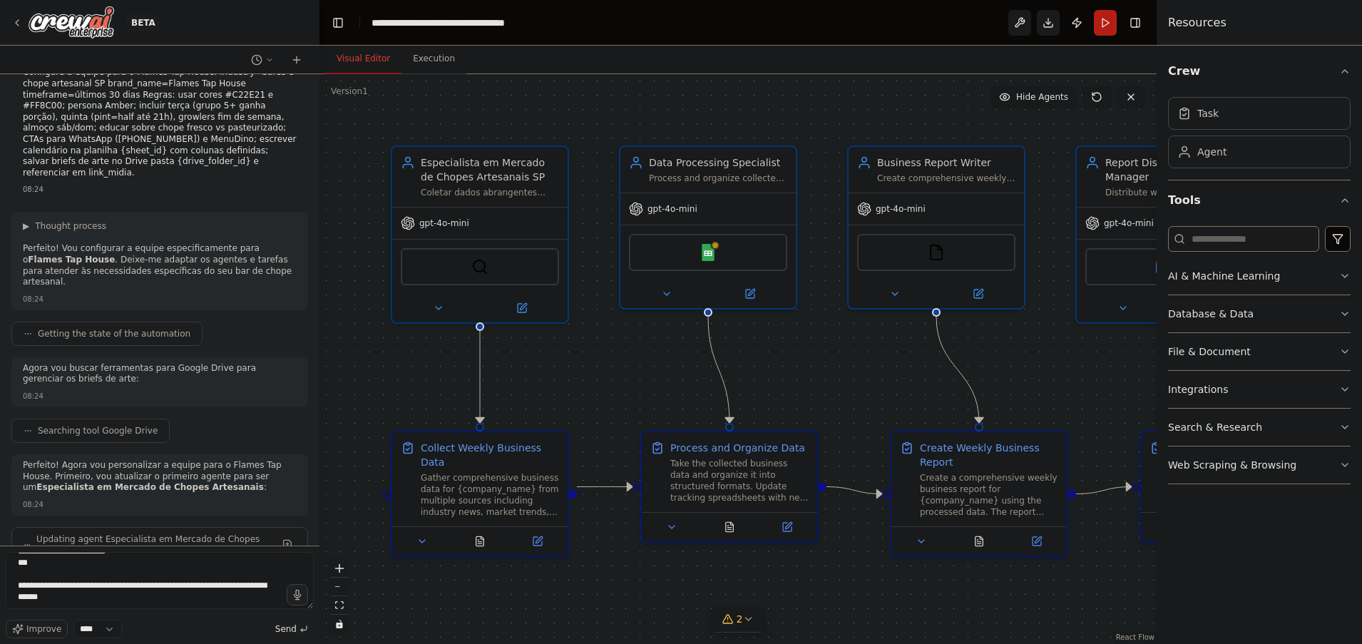
click at [282, 633] on span "Send" at bounding box center [285, 628] width 21 height 11
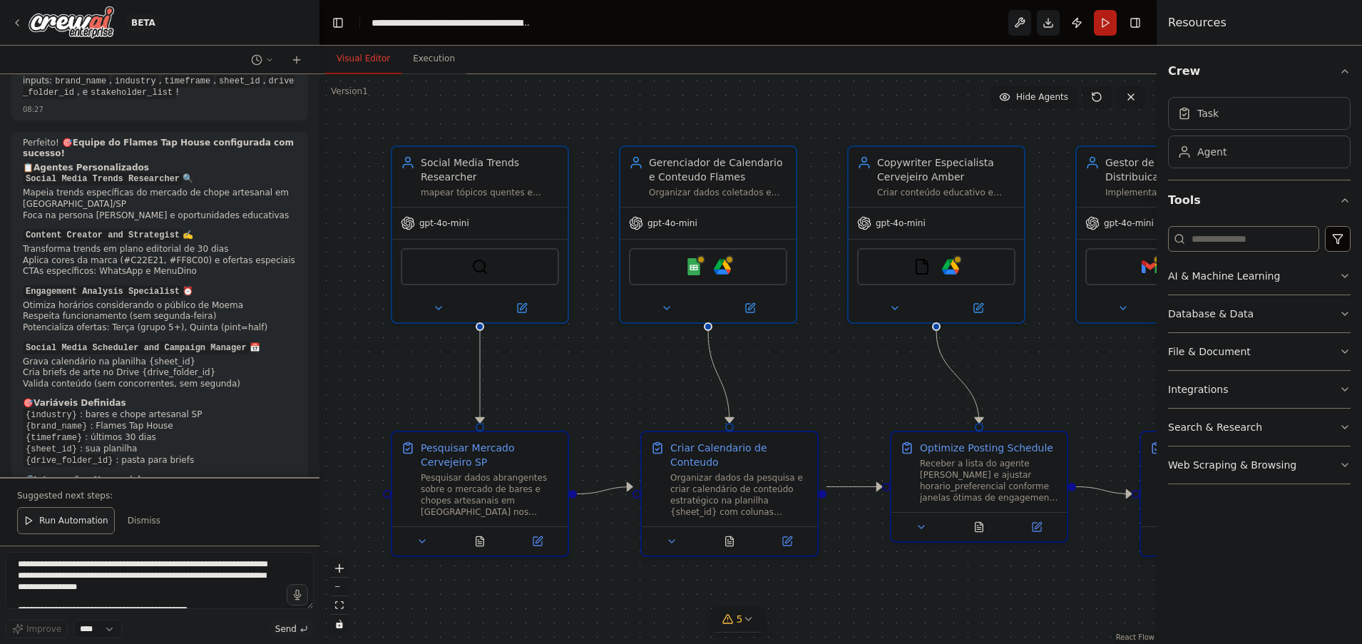
scroll to position [6130, 0]
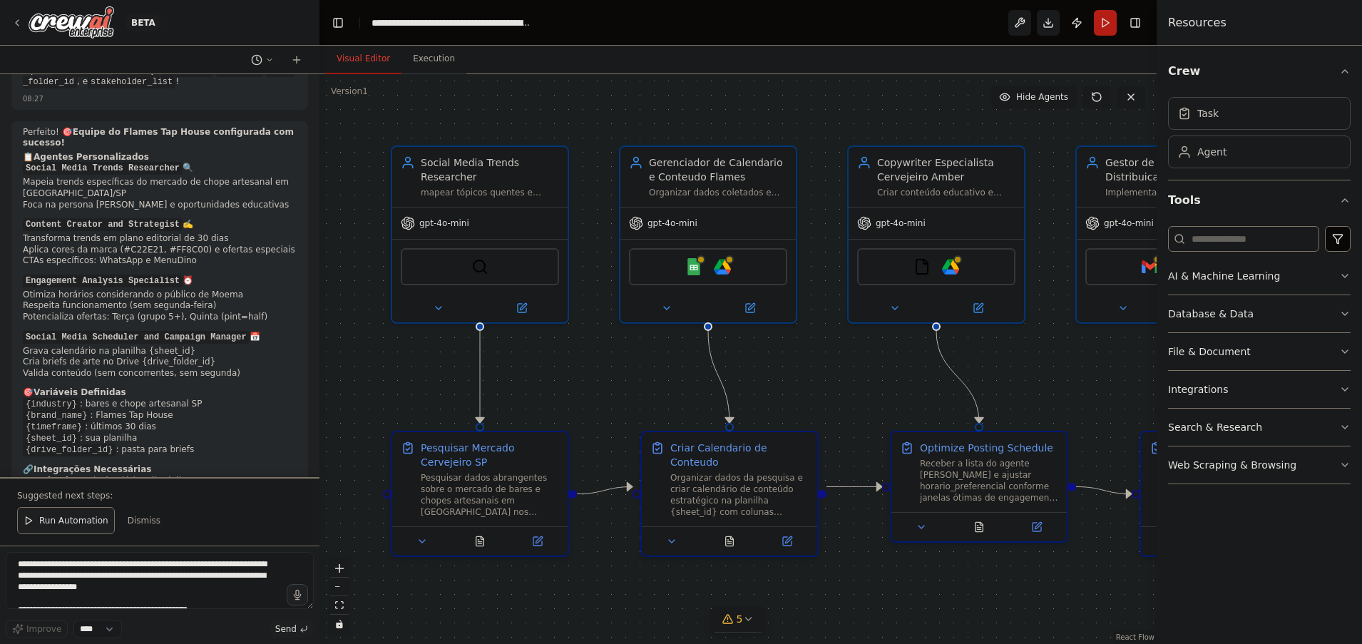
click at [269, 63] on icon at bounding box center [269, 60] width 9 height 9
click at [253, 24] on div at bounding box center [160, 322] width 320 height 644
click at [303, 465] on div "Set up a crew that collects data from multiple sources, creates comprehensive w…" at bounding box center [160, 275] width 320 height 403
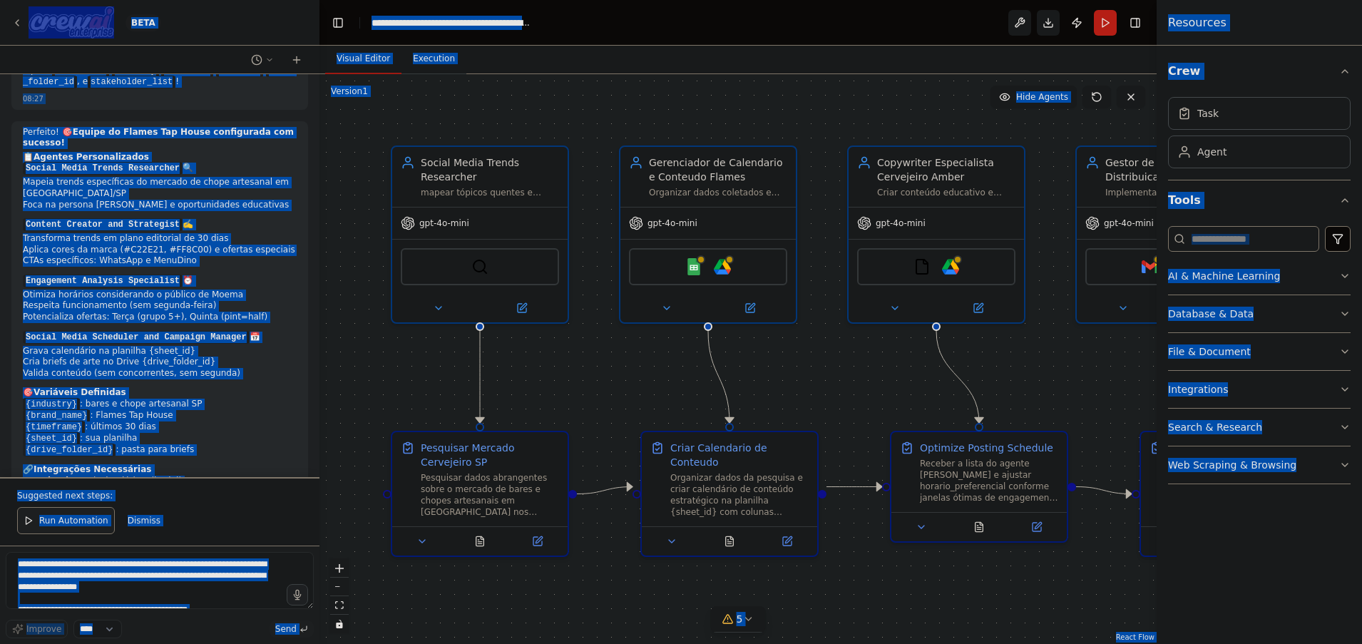
click at [303, 465] on div "Set up a crew that collects data from multiple sources, creates comprehensive w…" at bounding box center [160, 275] width 320 height 403
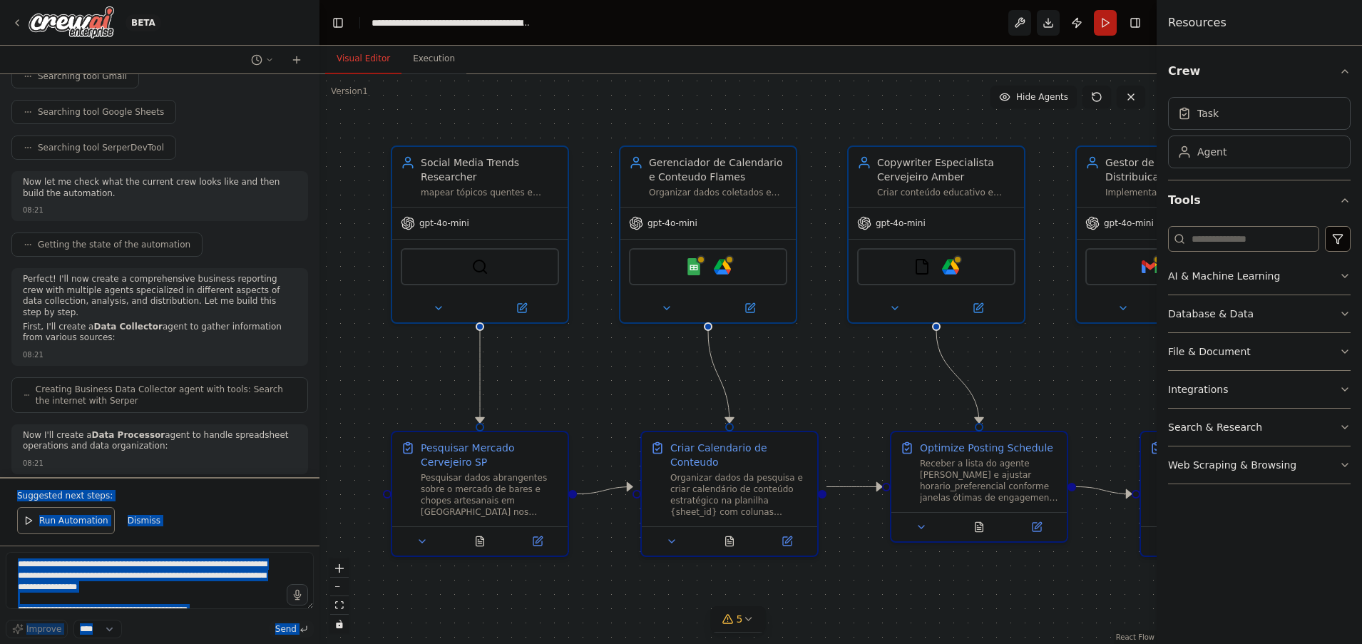
scroll to position [0, 0]
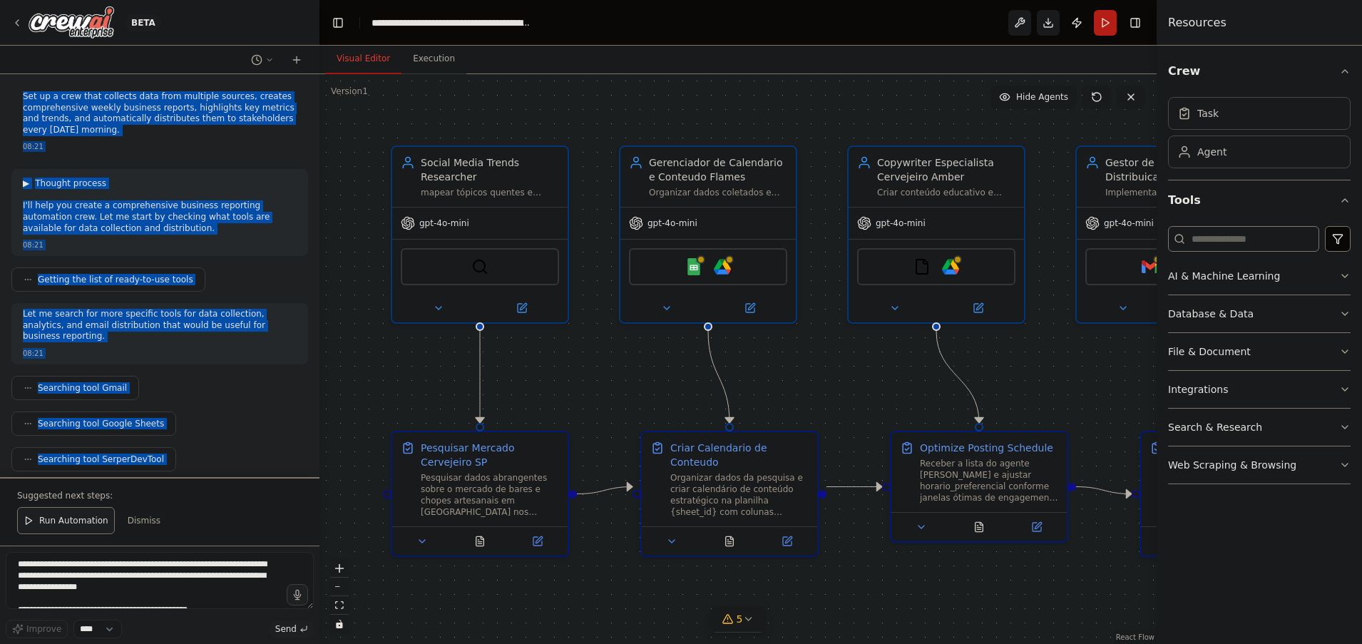
drag, startPoint x: 256, startPoint y: 449, endPoint x: 21, endPoint y: 86, distance: 432.9
click at [21, 86] on div "Set up a crew that collects data from multiple sources, creates comprehensive w…" at bounding box center [160, 275] width 320 height 403
copy div "Set up a crew that collects data from multiple sources, creates comprehensive w…"
drag, startPoint x: 449, startPoint y: 592, endPoint x: 337, endPoint y: 208, distance: 400.6
click at [449, 592] on div ".deletable-edge-delete-btn { width: 20px; height: 20px; border: 0px solid #ffff…" at bounding box center [738, 359] width 837 height 570
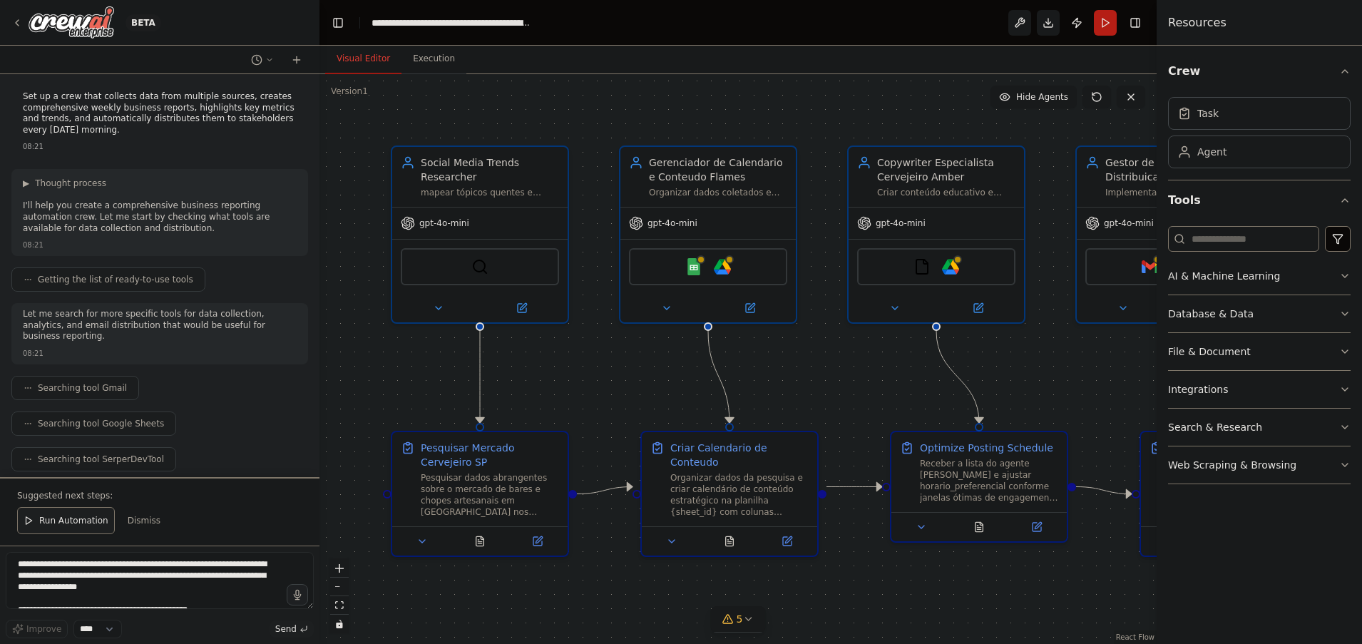
click at [299, 26] on div "BETA" at bounding box center [160, 23] width 320 height 46
click at [1346, 276] on icon "button" at bounding box center [1344, 275] width 11 height 11
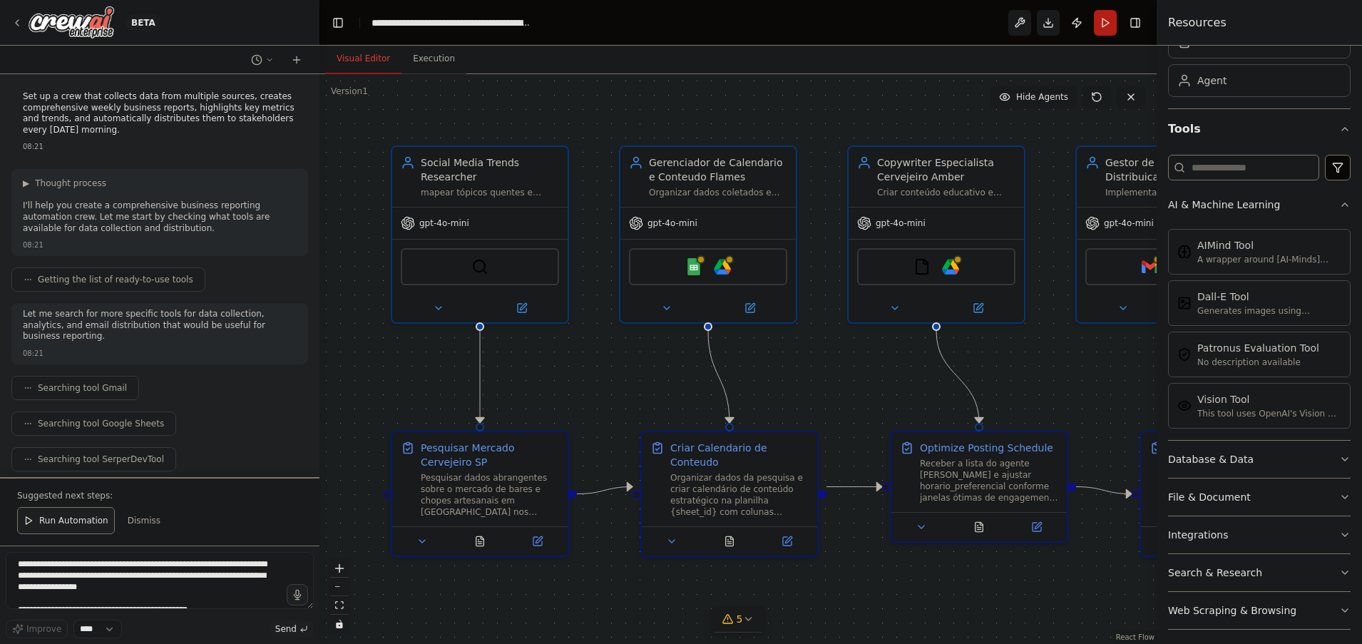
scroll to position [80, 0]
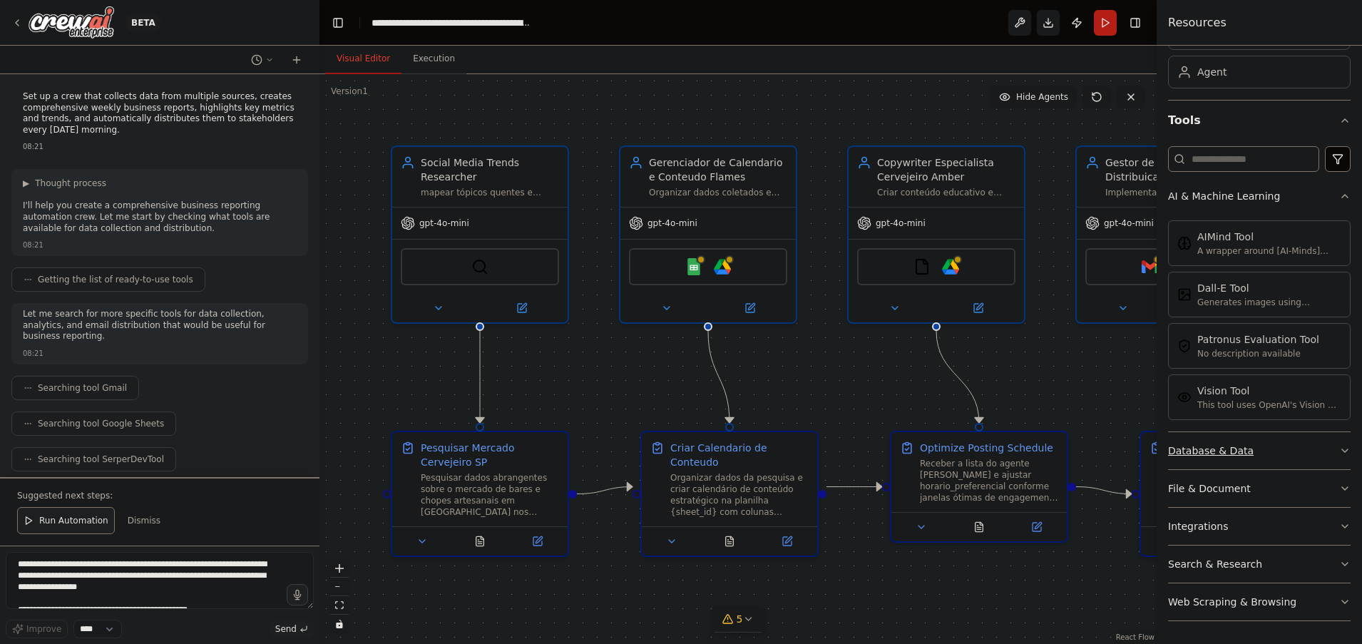
click at [1332, 458] on button "Database & Data" at bounding box center [1259, 450] width 183 height 37
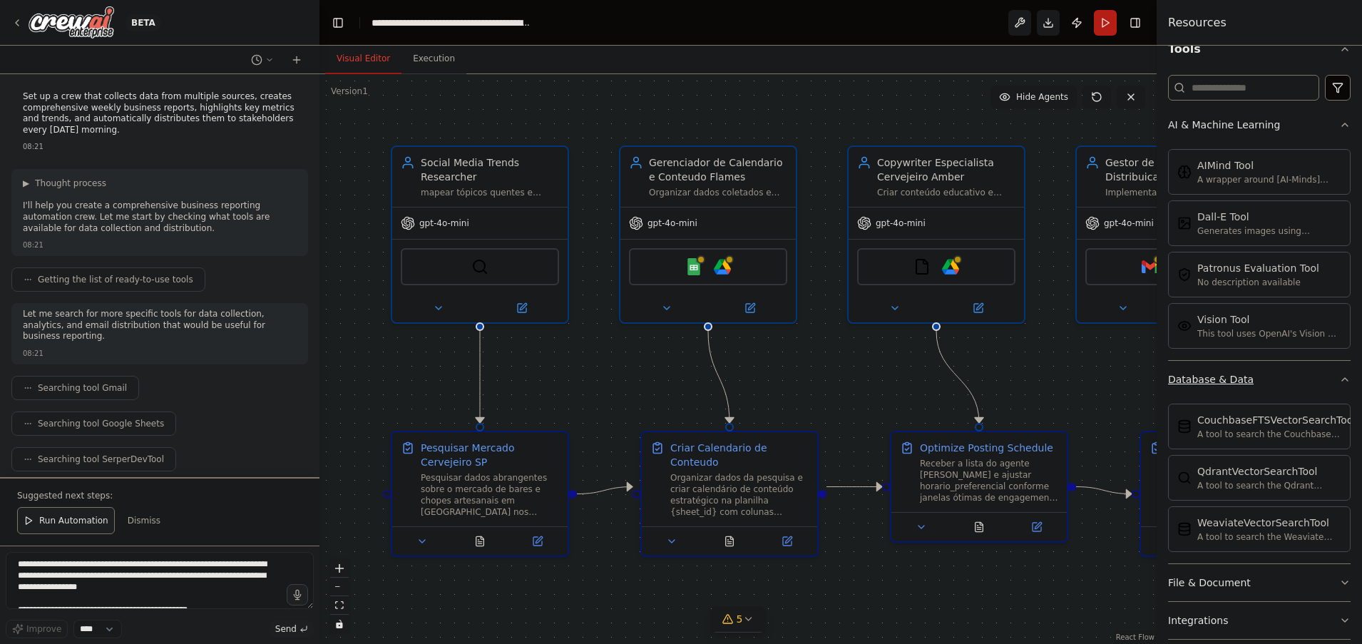
scroll to position [245, 0]
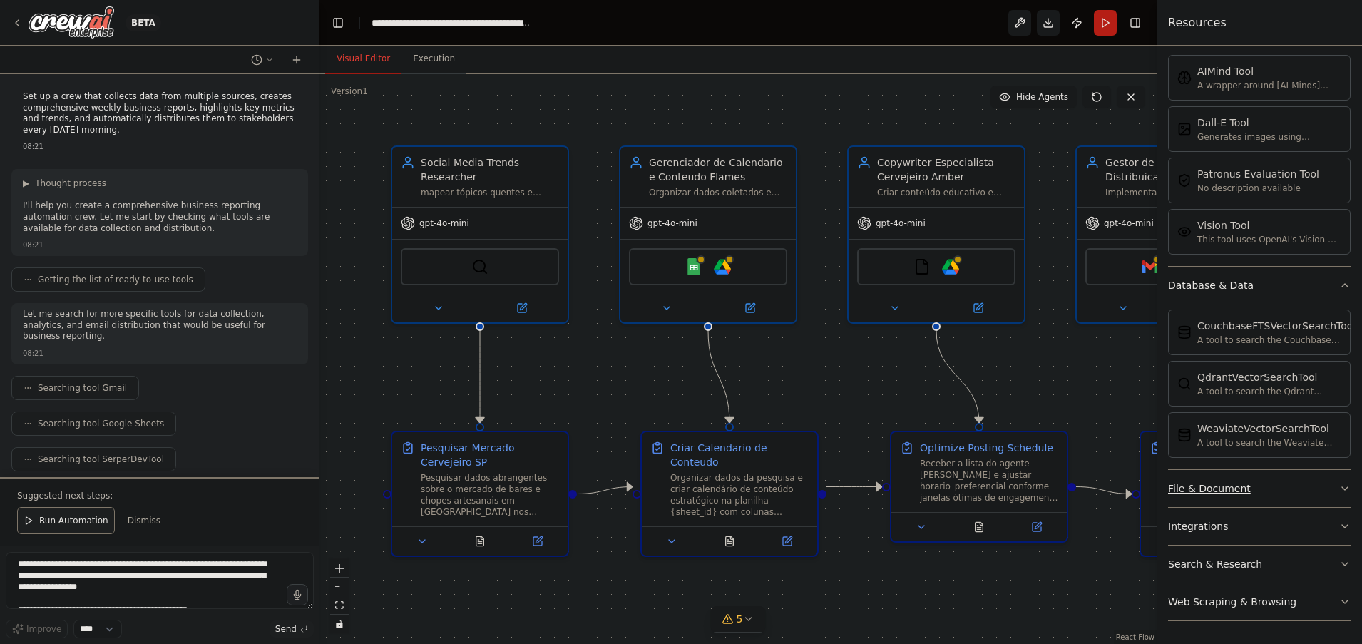
click at [1334, 495] on button "File & Document" at bounding box center [1259, 488] width 183 height 37
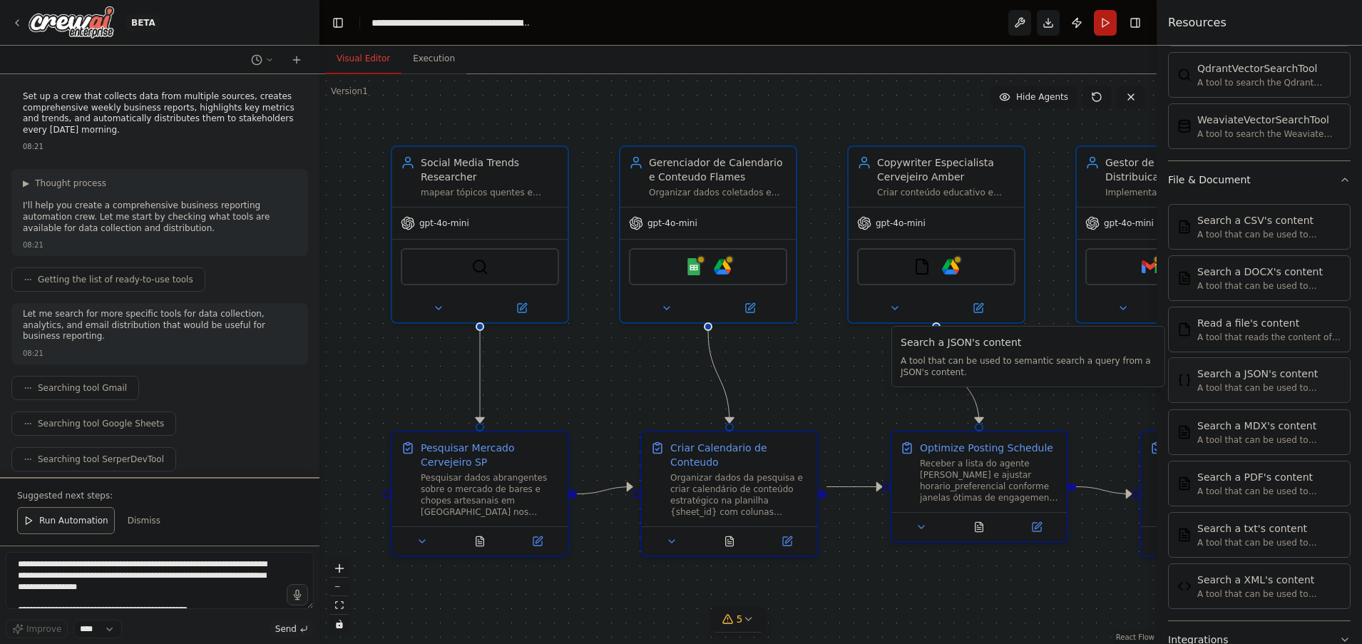
scroll to position [668, 0]
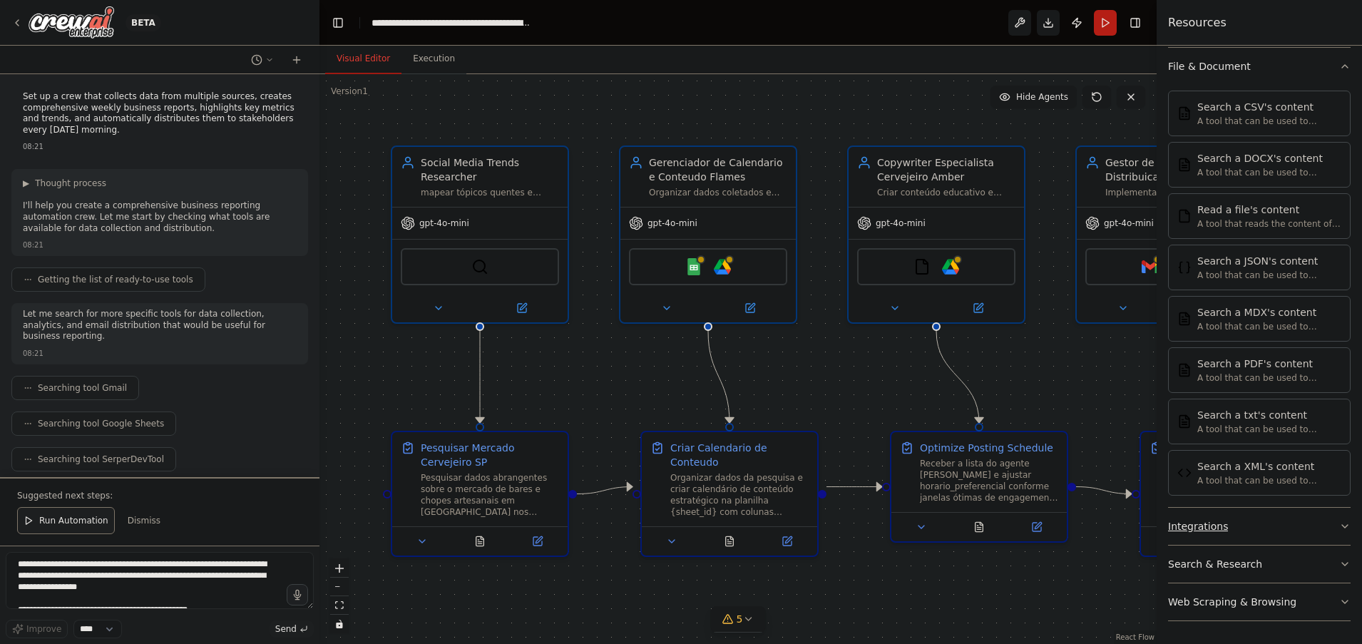
click at [1337, 536] on button "Integrations" at bounding box center [1259, 526] width 183 height 37
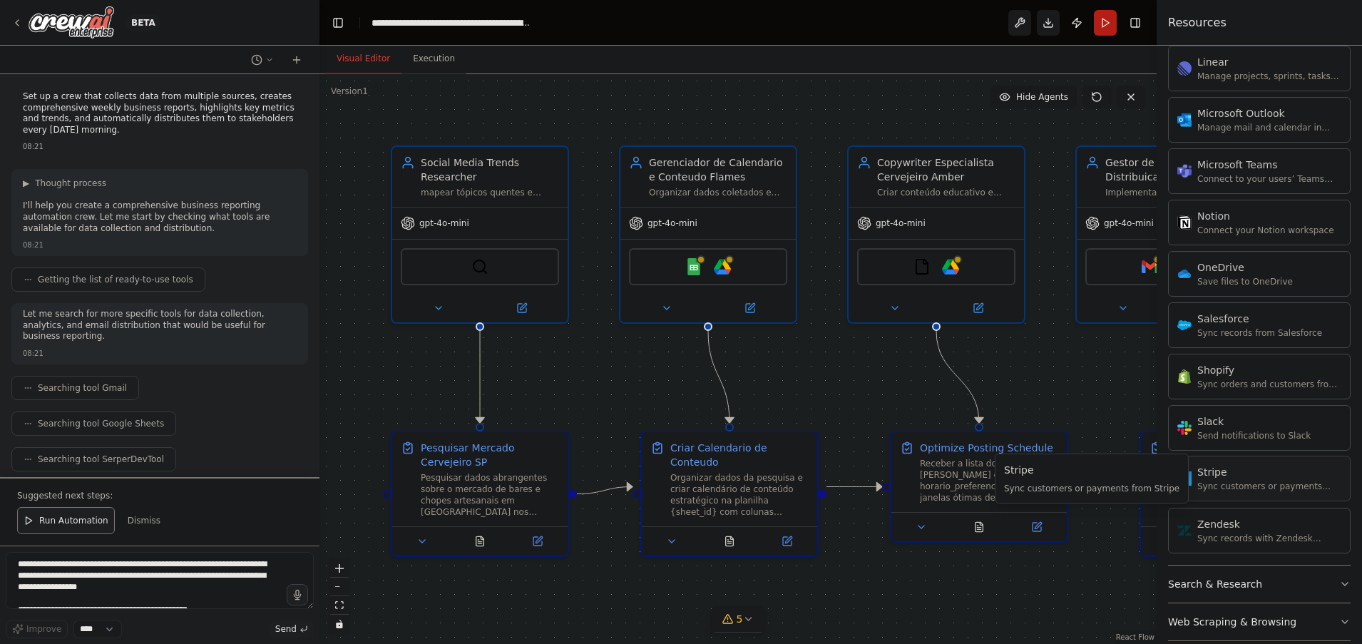
scroll to position [1757, 0]
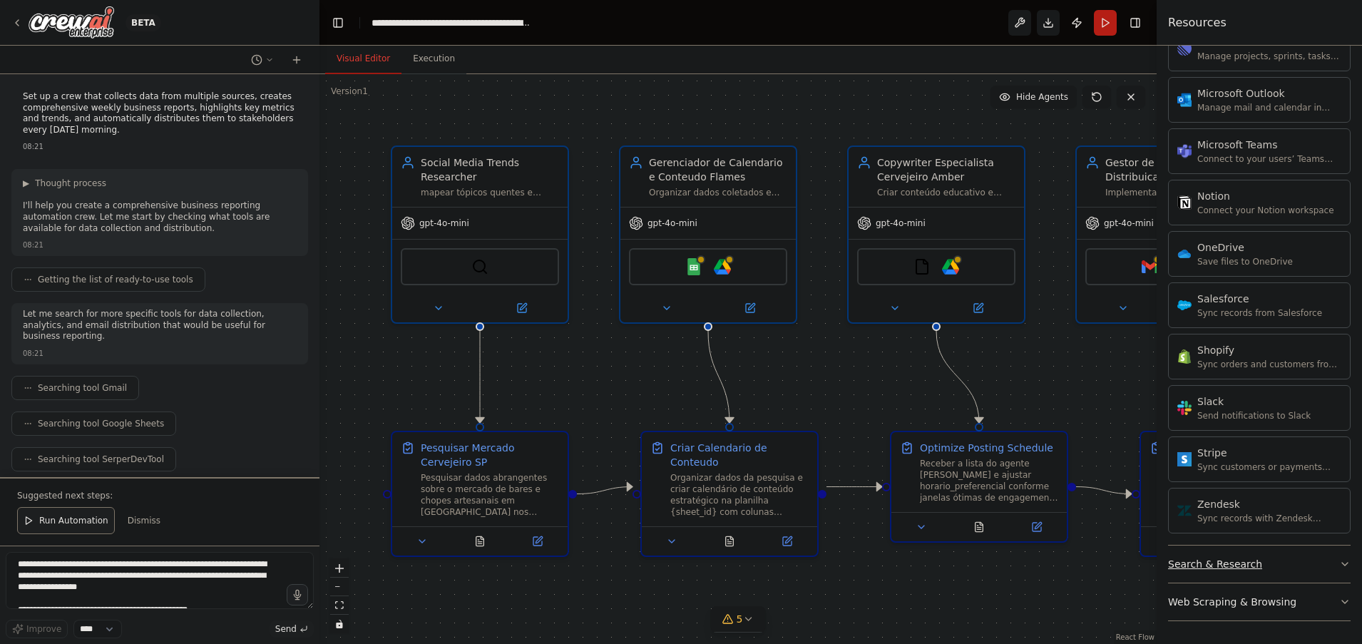
click at [1339, 567] on icon "button" at bounding box center [1344, 563] width 11 height 11
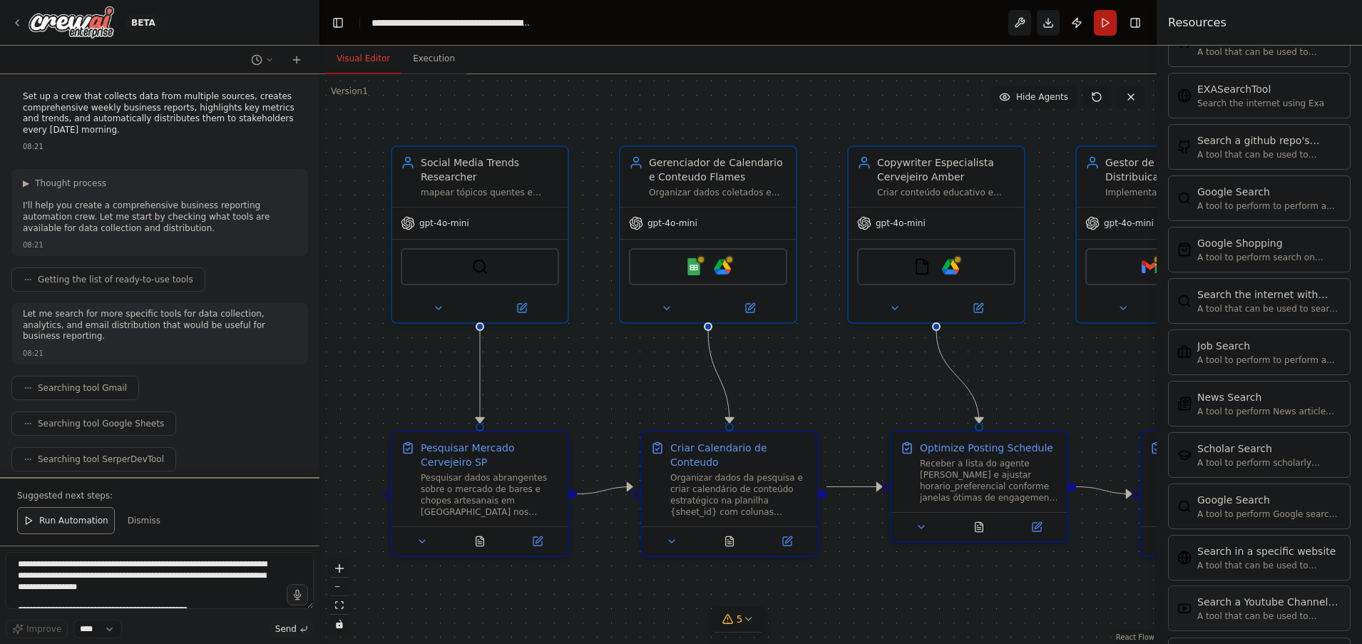
scroll to position [2488, 0]
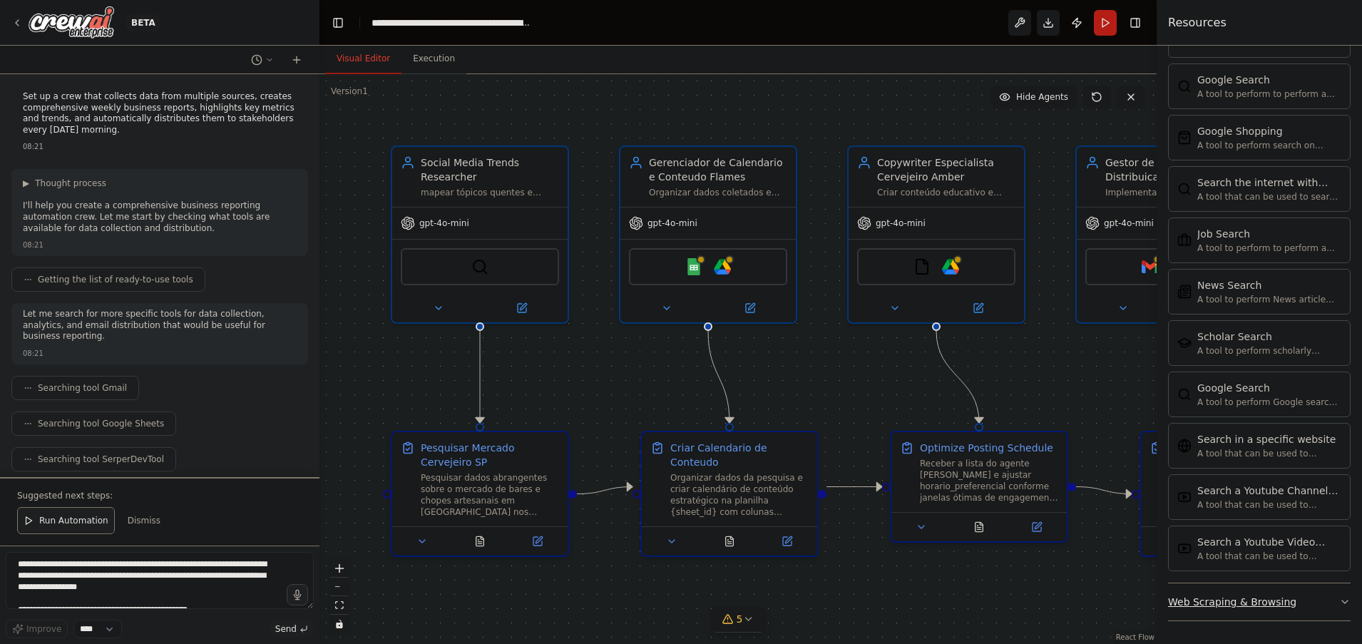
click at [1339, 602] on icon "button" at bounding box center [1344, 601] width 11 height 11
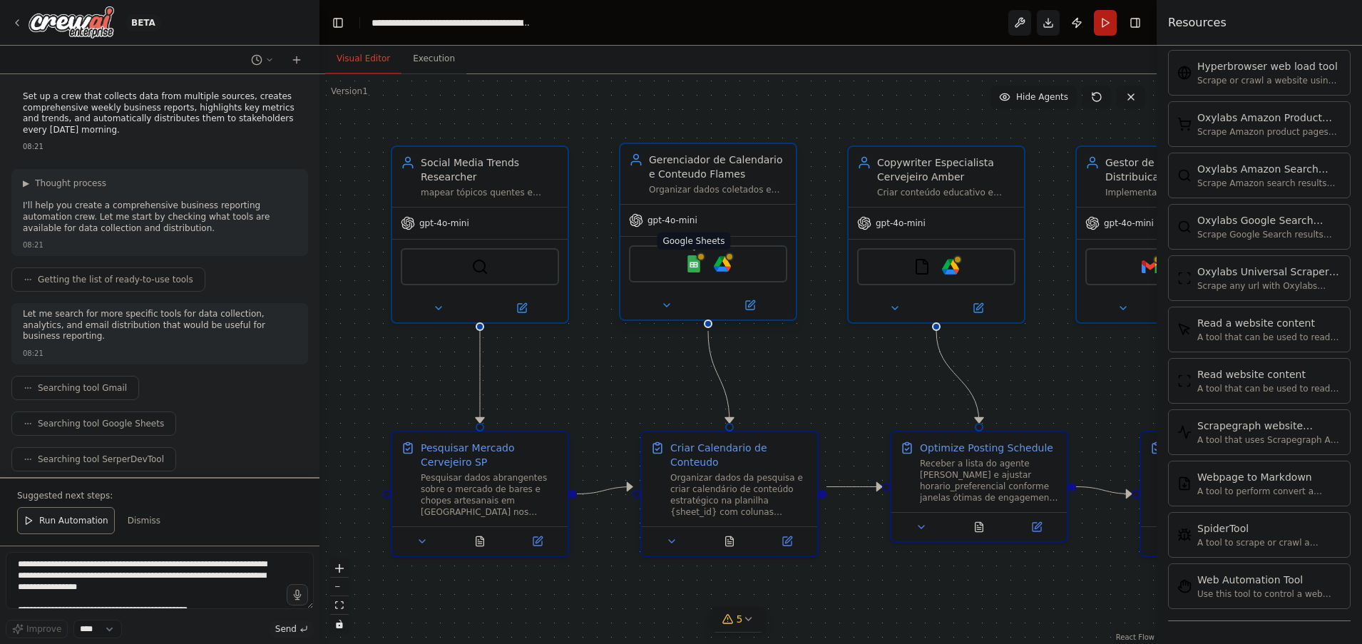
click at [698, 259] on div at bounding box center [701, 256] width 9 height 9
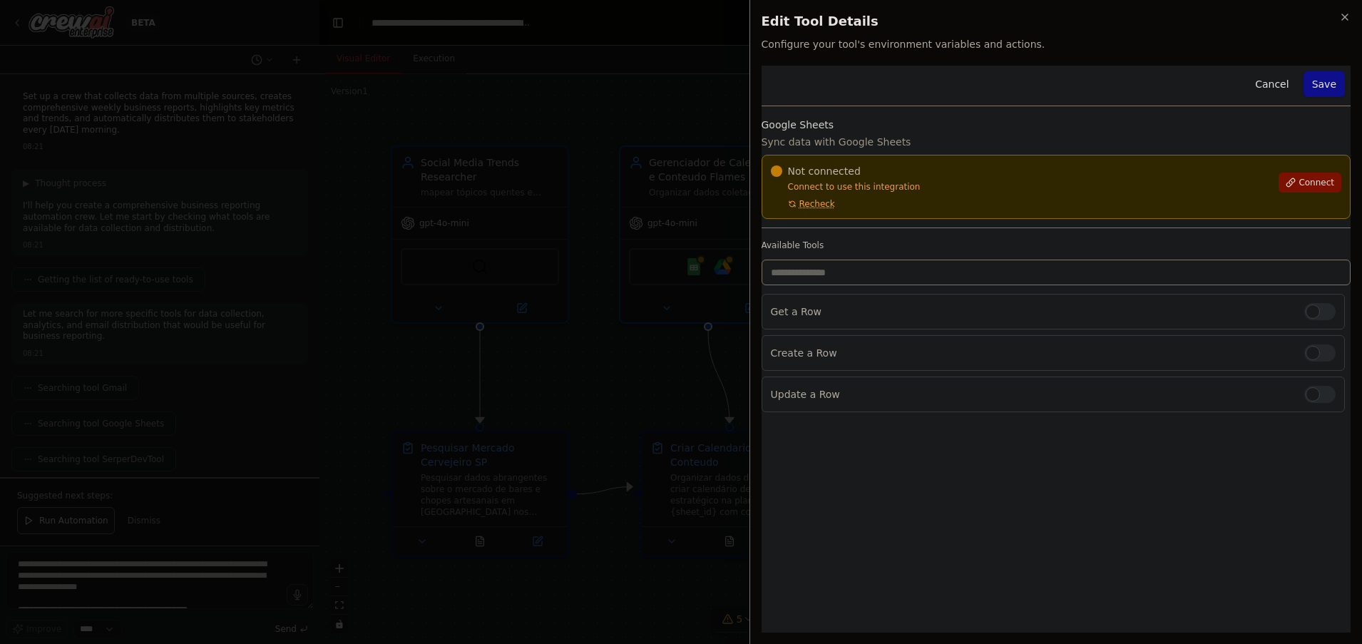
click at [1319, 179] on span "Connect" at bounding box center [1317, 182] width 36 height 11
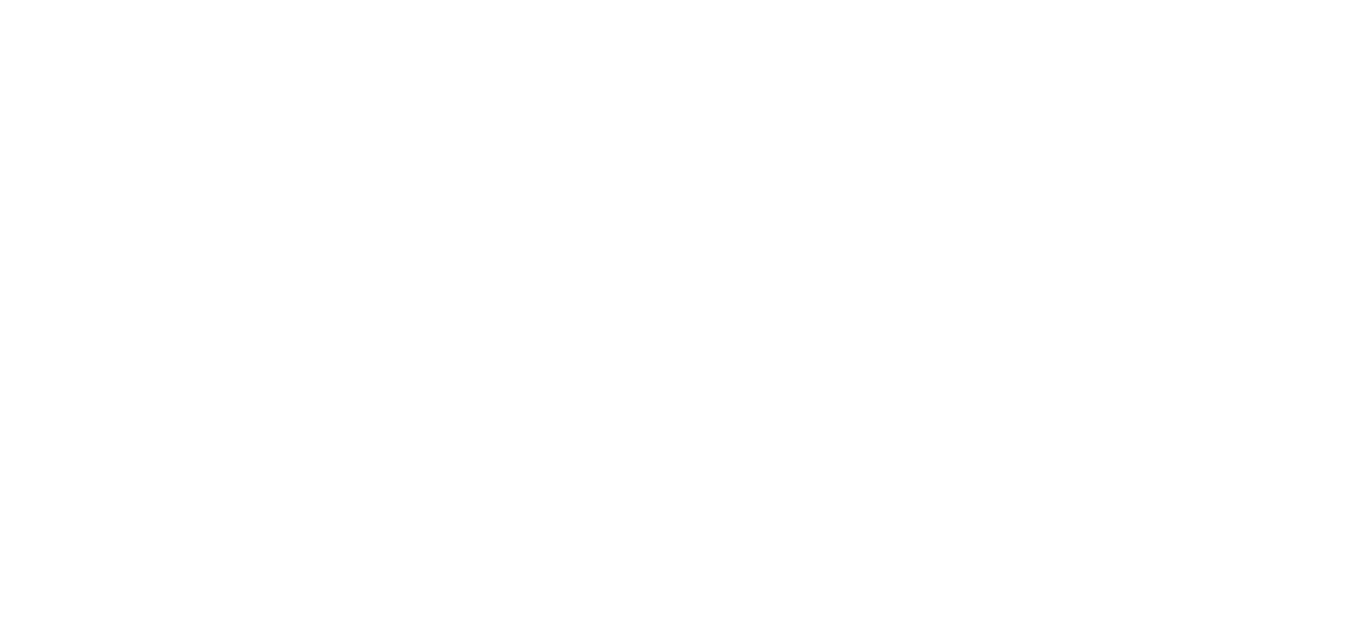
drag, startPoint x: 1299, startPoint y: 178, endPoint x: 922, endPoint y: 173, distance: 376.6
click at [982, 168] on div "Not connected Connect to use this integration Recheck Connect" at bounding box center [1056, 187] width 571 height 46
click at [858, 192] on p "Connect to use this integration" at bounding box center [1021, 186] width 500 height 11
click at [845, 206] on div "Not connected Connect to use this integration Recheck" at bounding box center [1021, 187] width 500 height 46
click at [783, 202] on button "Recheck" at bounding box center [803, 203] width 64 height 11
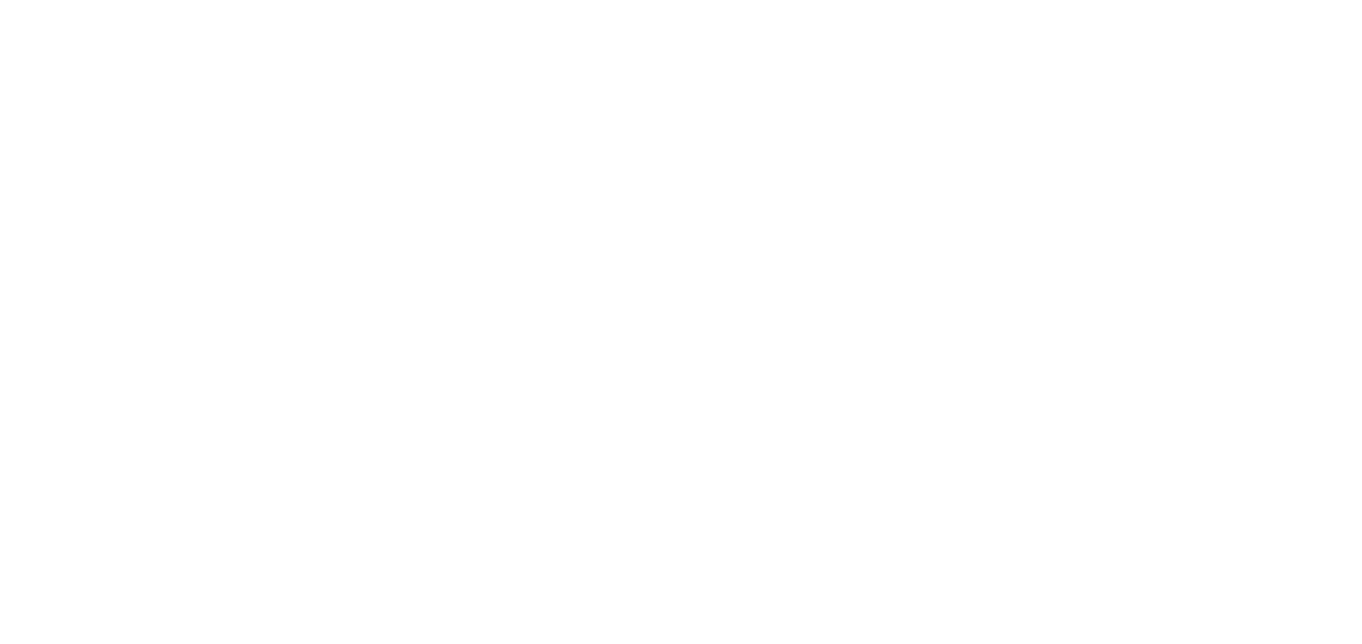
click at [784, 200] on button "Recheck" at bounding box center [803, 203] width 64 height 11
